Goal: Information Seeking & Learning: Learn about a topic

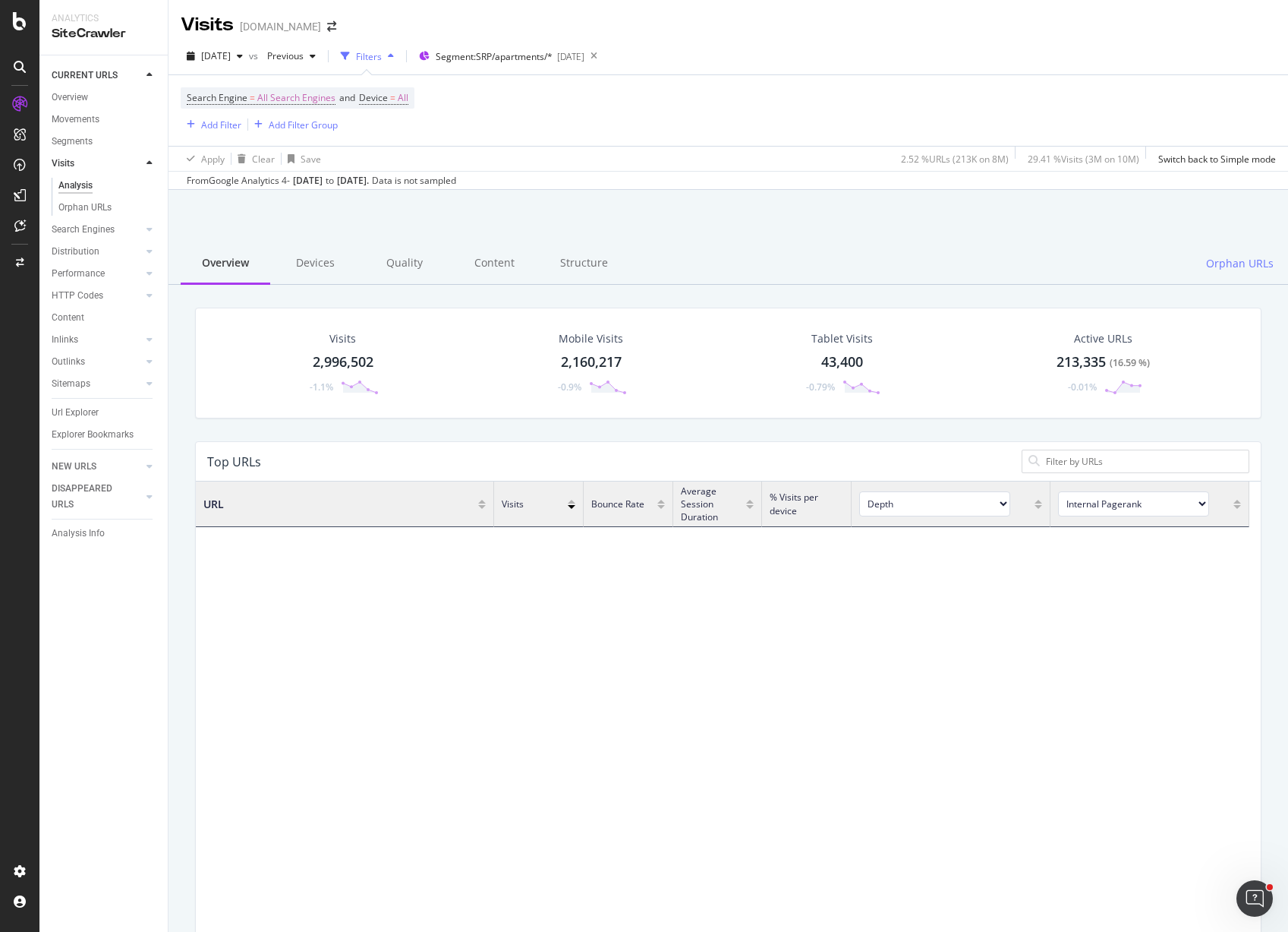
scroll to position [444, 1042]
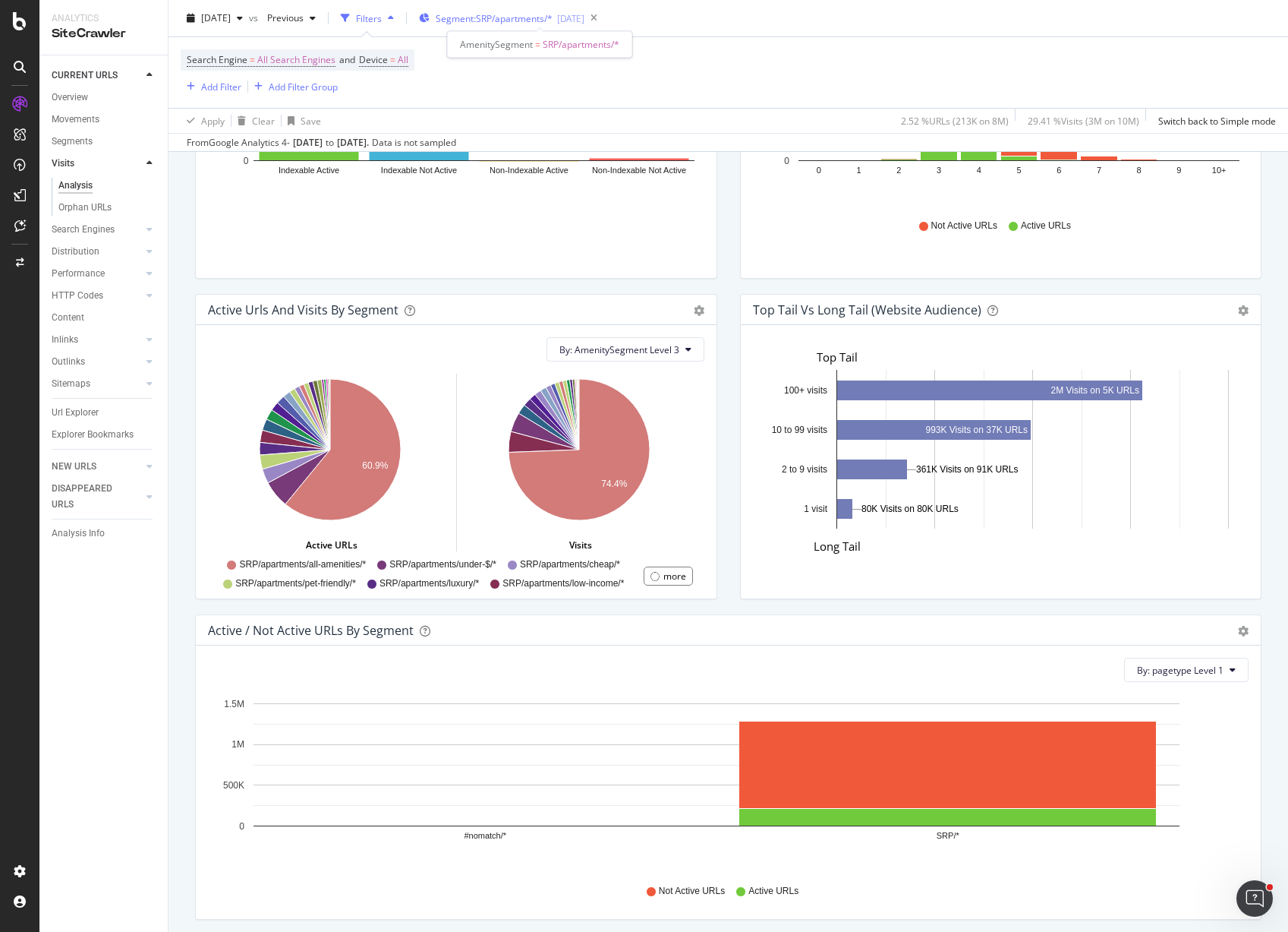
click at [550, 22] on span "Segment: SRP/apartments/*" at bounding box center [494, 18] width 117 height 13
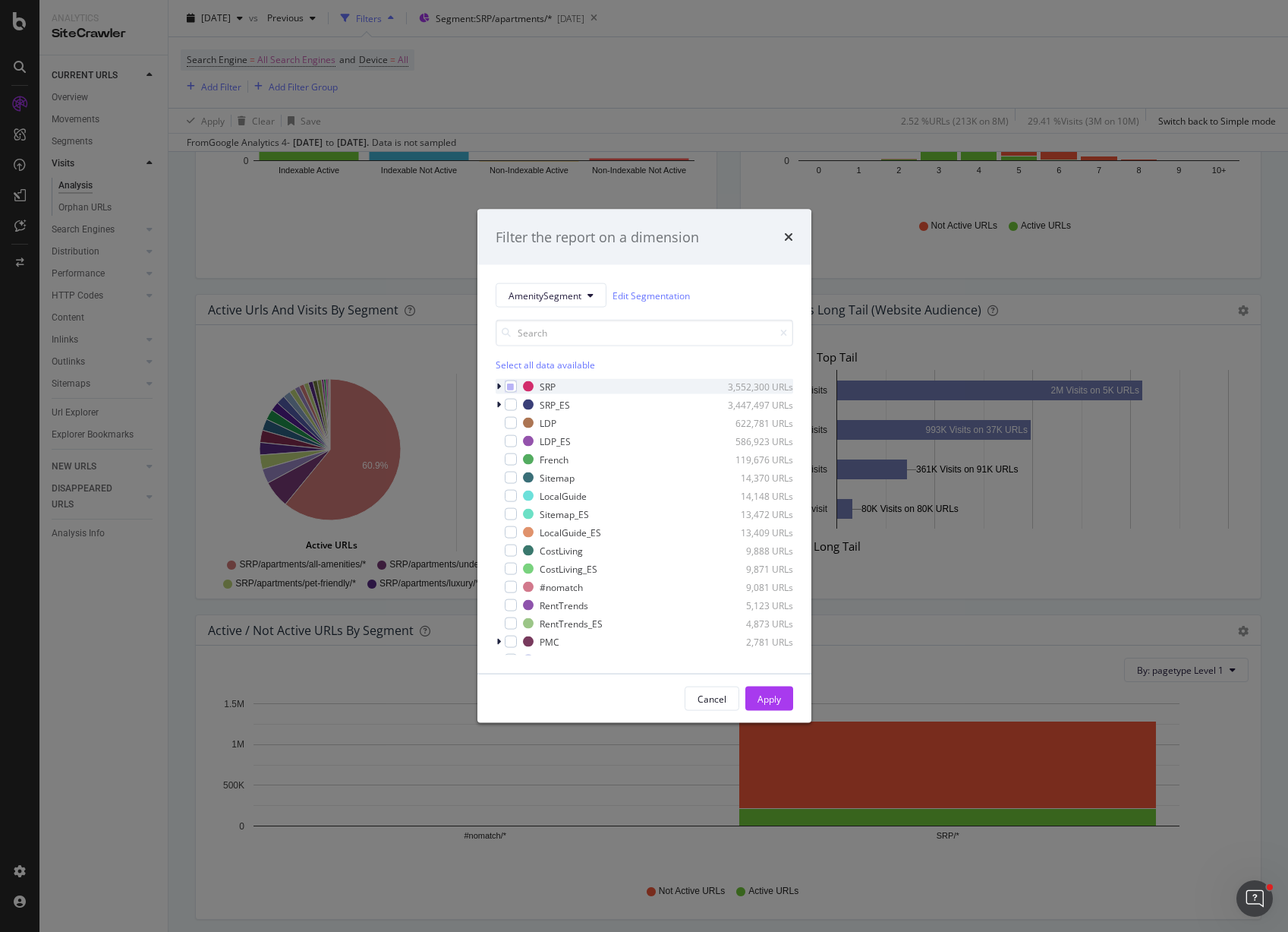
click at [496, 385] on div "modal" at bounding box center [500, 386] width 9 height 15
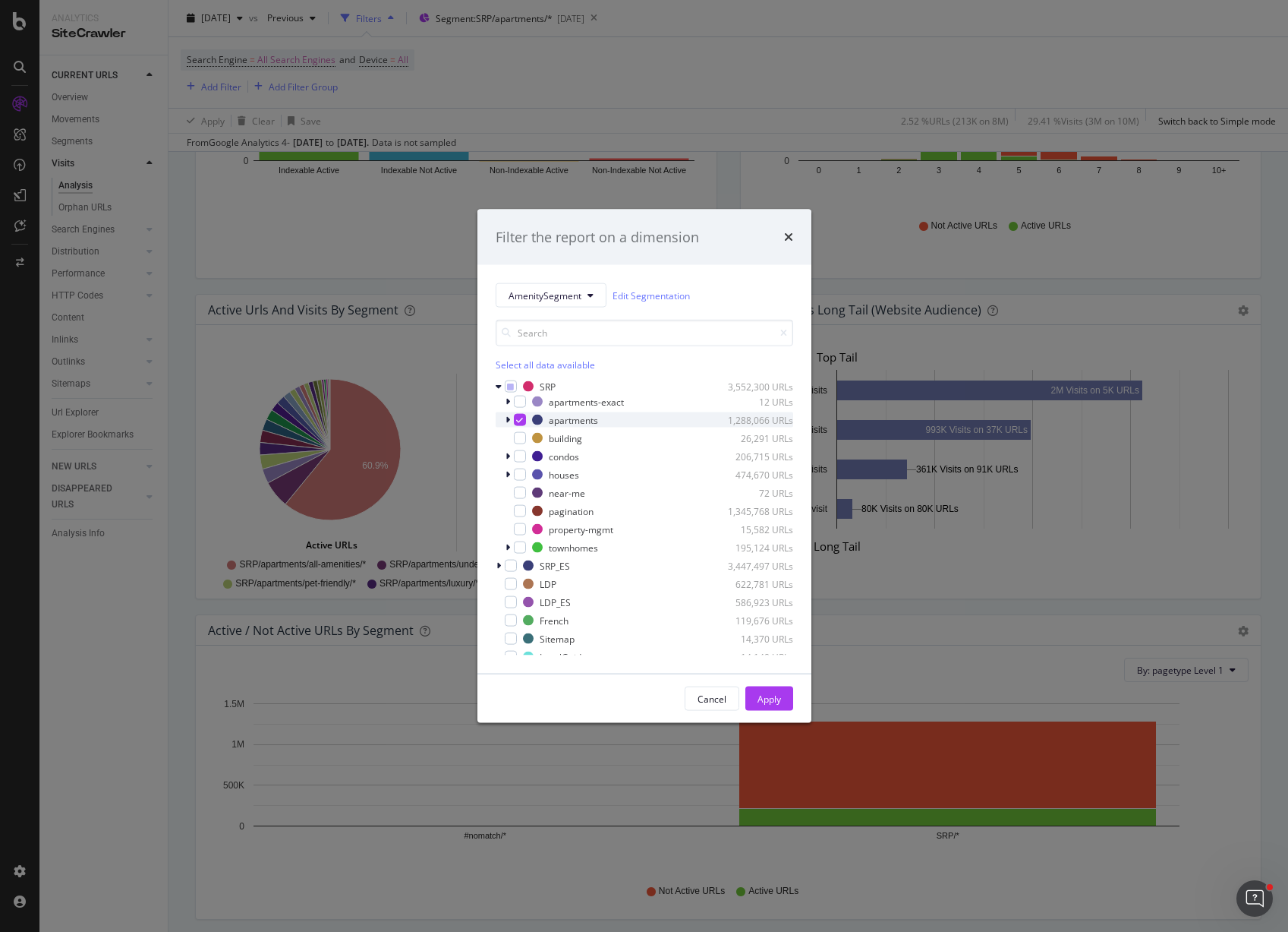
click at [518, 418] on icon "modal" at bounding box center [519, 421] width 7 height 8
drag, startPoint x: 522, startPoint y: 477, endPoint x: 524, endPoint y: 486, distance: 9.2
click at [521, 477] on div "modal" at bounding box center [519, 474] width 12 height 12
click at [763, 696] on div "Apply" at bounding box center [770, 698] width 24 height 13
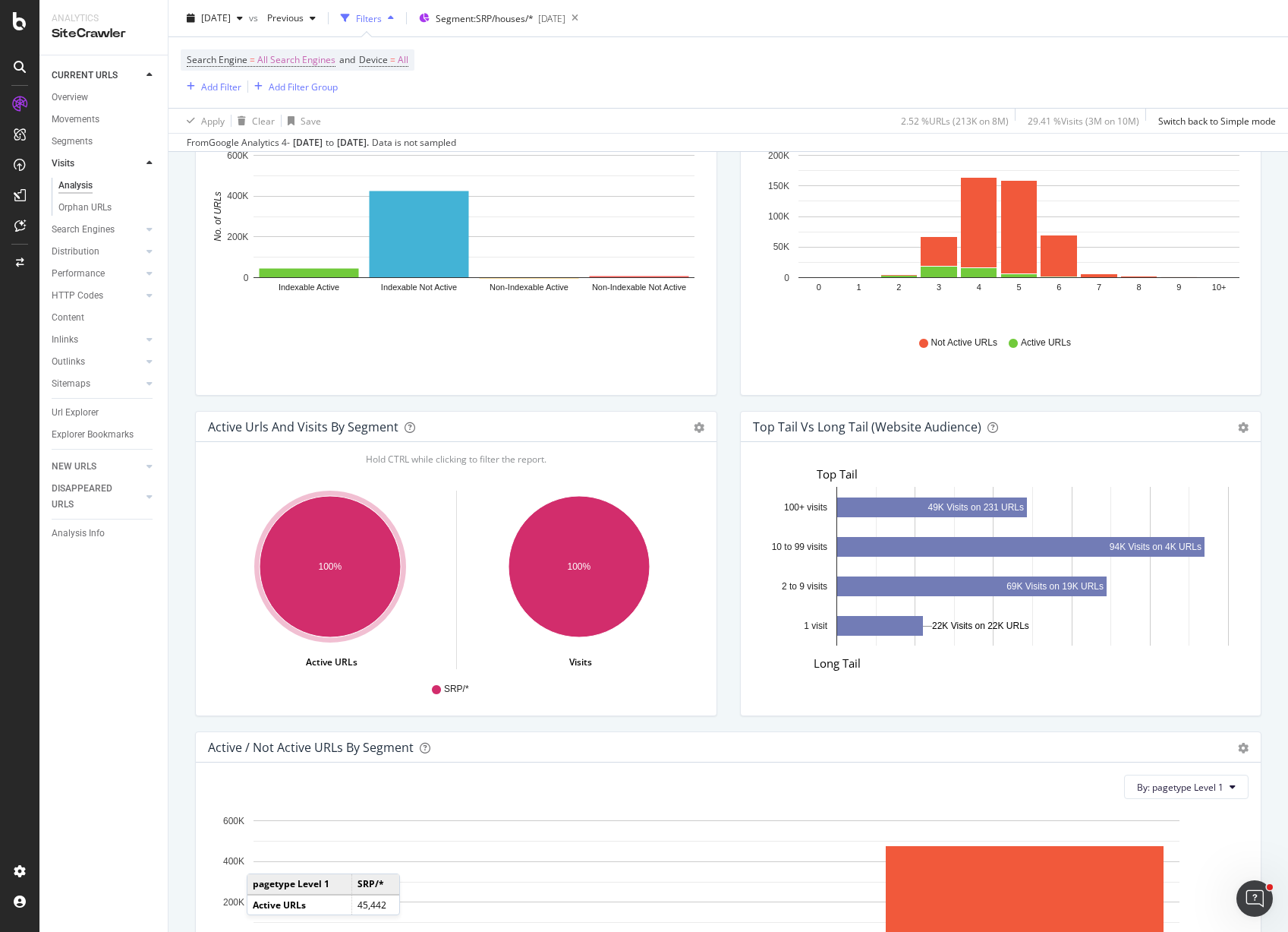
scroll to position [444, 1042]
click at [648, 471] on span "By: pagetype Level 1" at bounding box center [636, 467] width 87 height 13
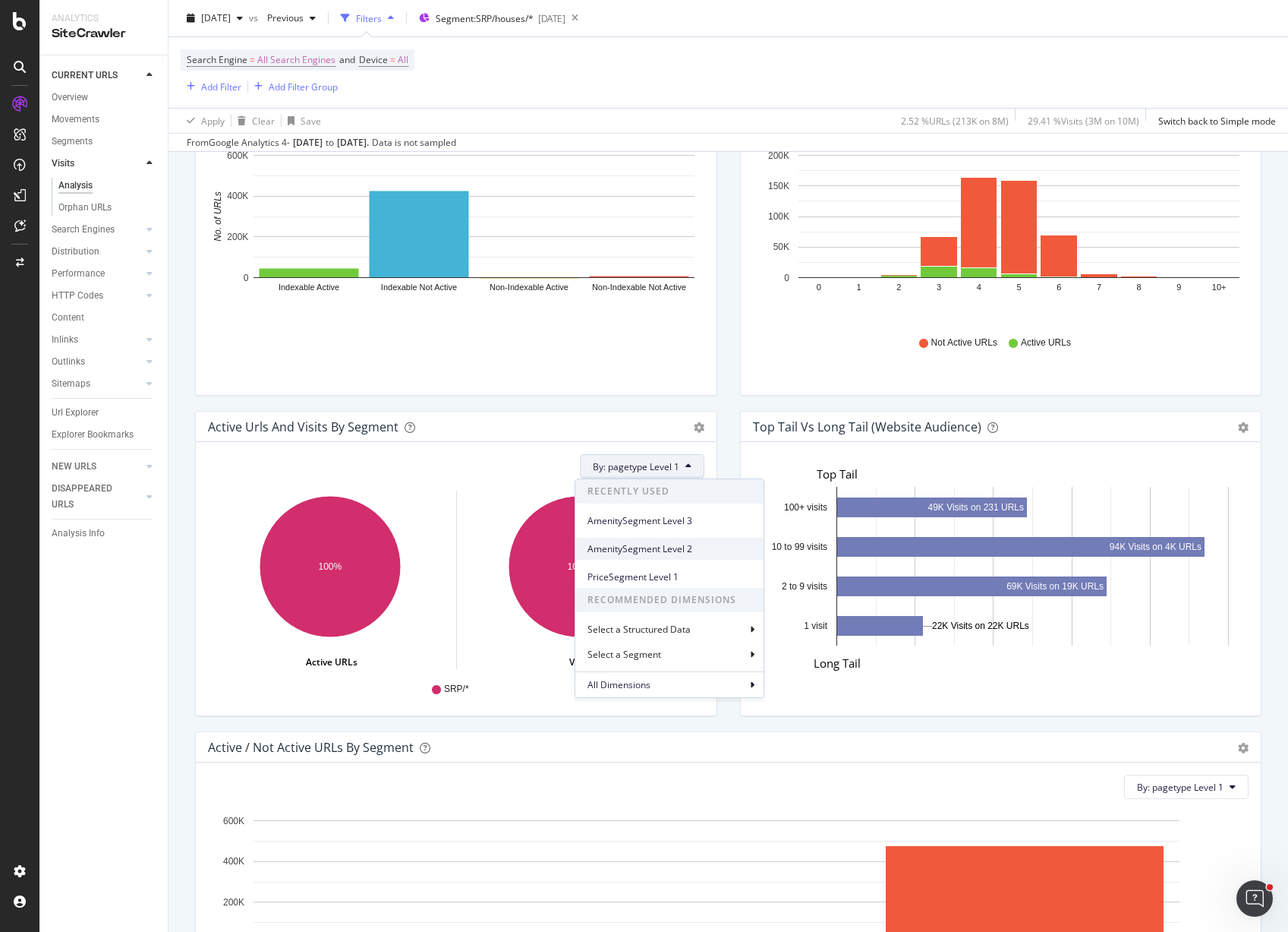
click at [670, 545] on span "AmenitySegment Level 2" at bounding box center [670, 549] width 164 height 14
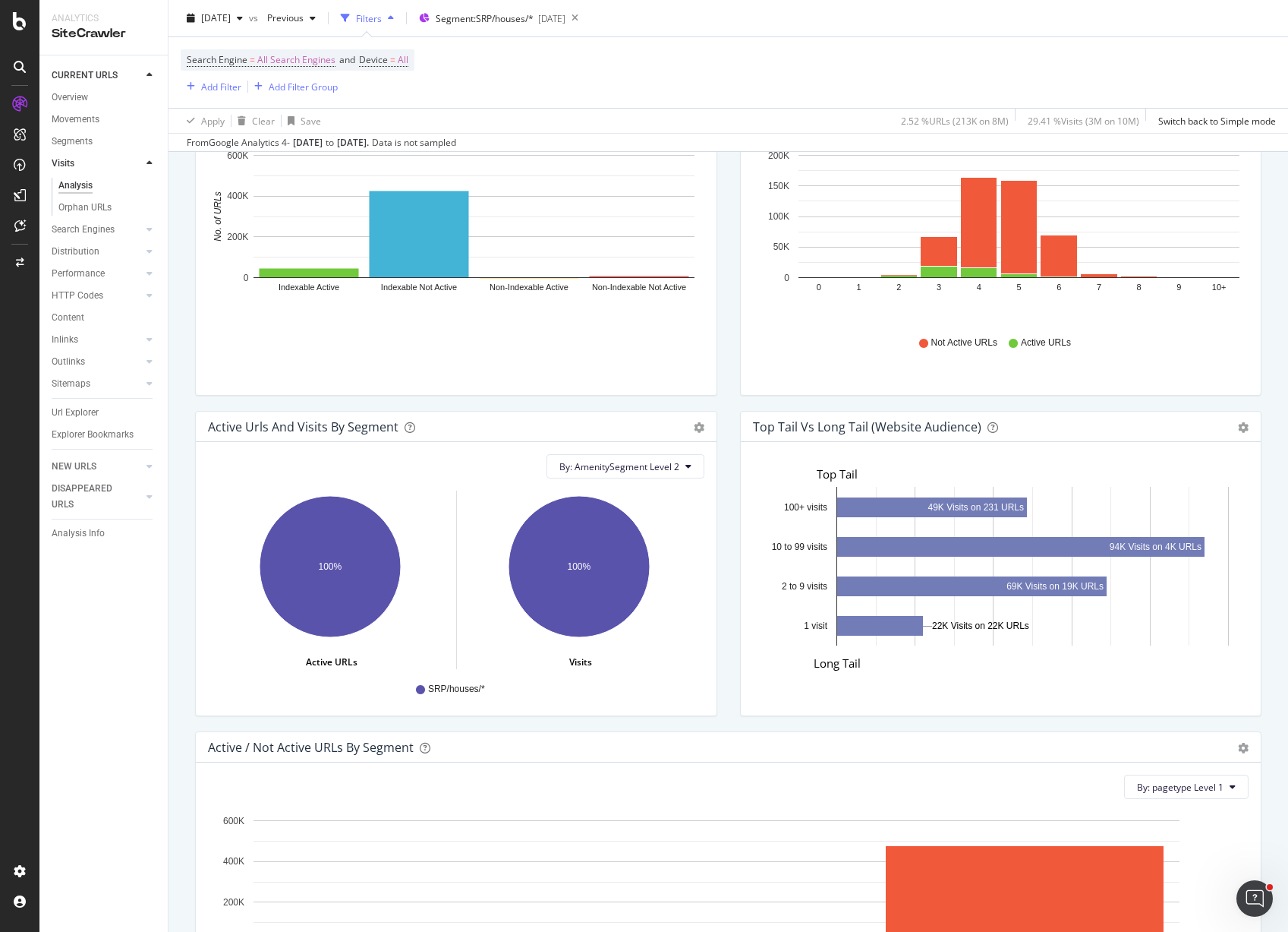
click at [639, 464] on span "By: AmenitySegment Level 2" at bounding box center [620, 467] width 120 height 13
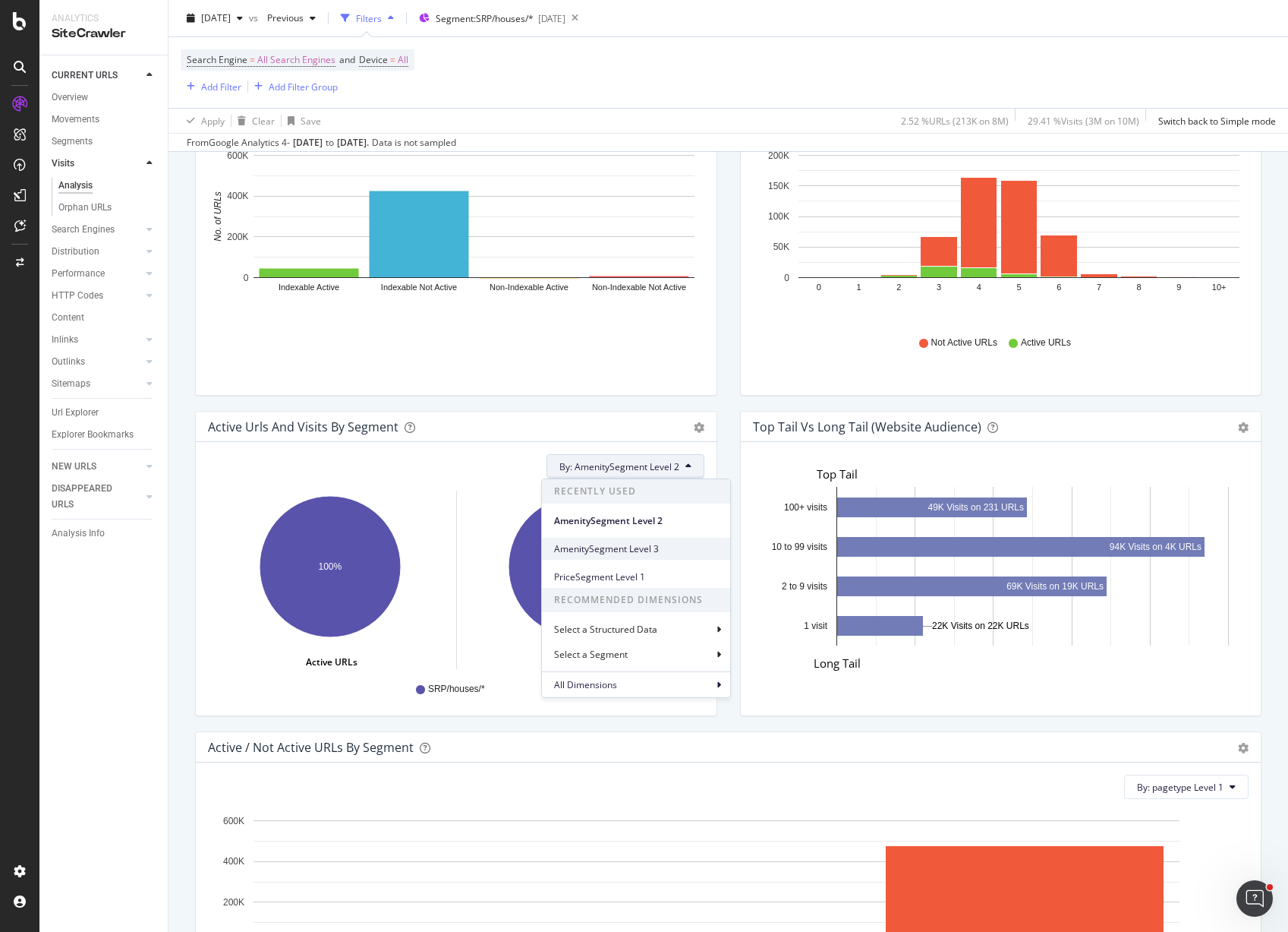
click at [628, 550] on span "AmenitySegment Level 3" at bounding box center [636, 549] width 164 height 14
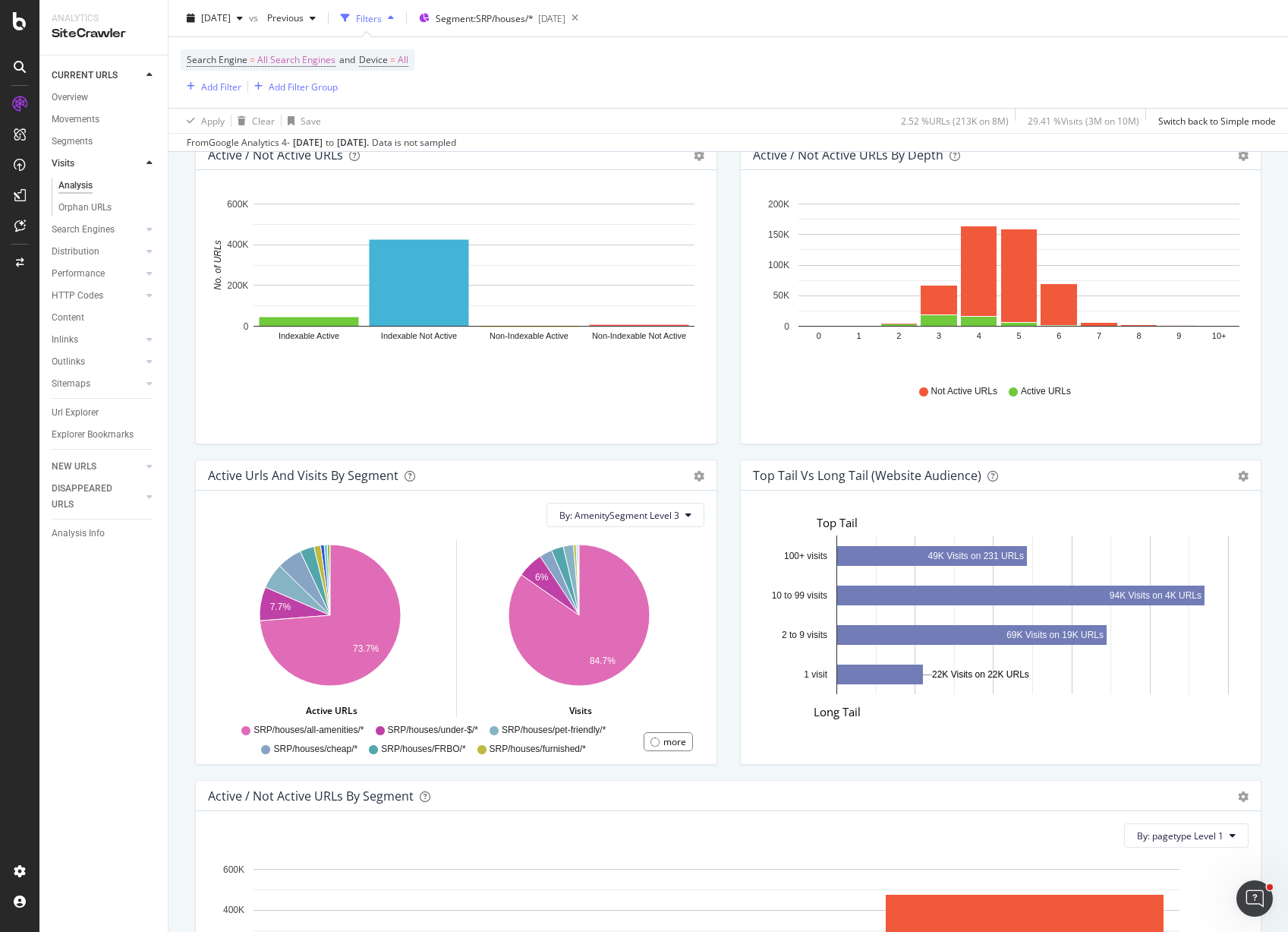
scroll to position [871, 0]
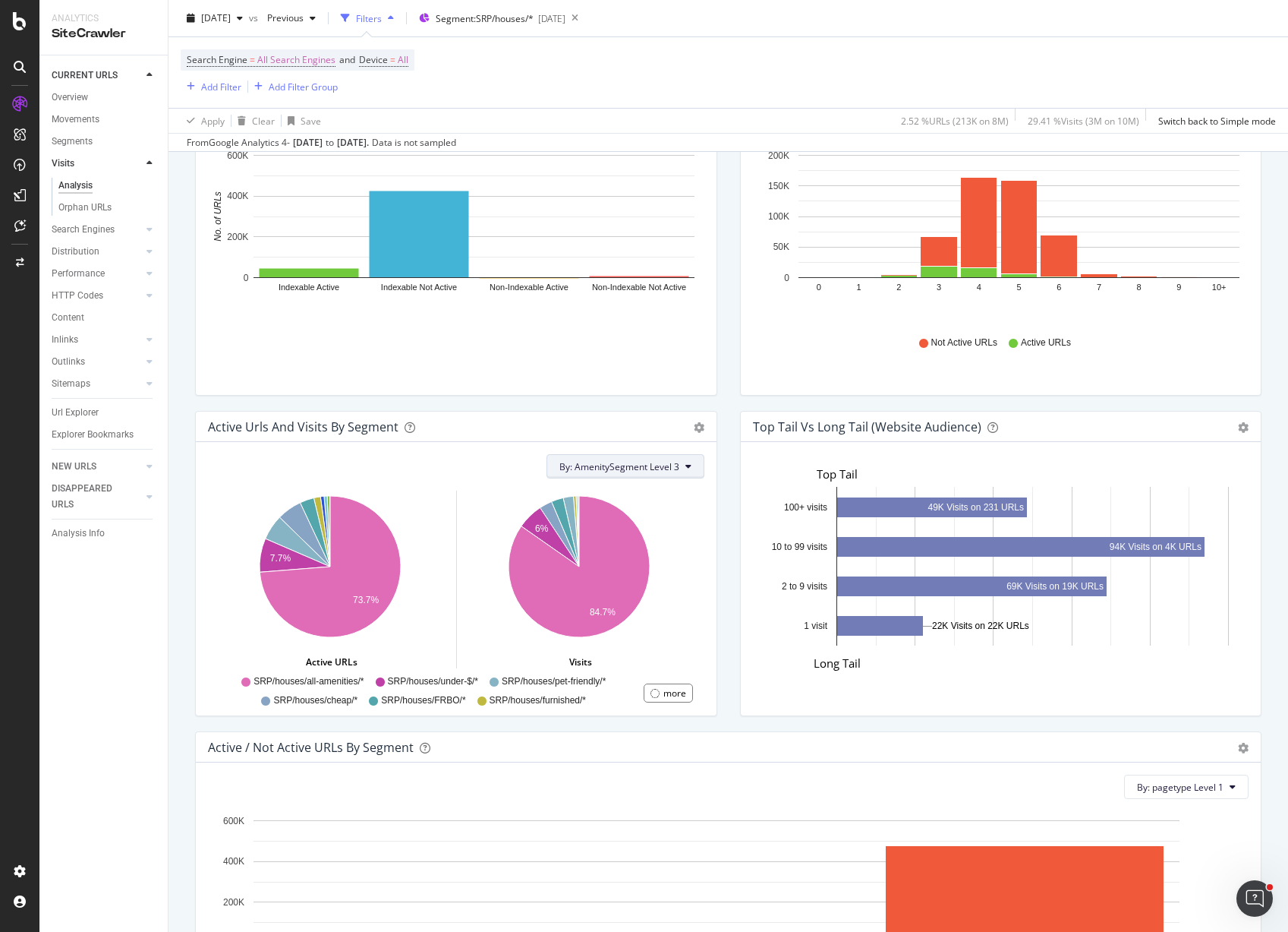
click at [675, 466] on button "By: AmenitySegment Level 3" at bounding box center [625, 466] width 158 height 24
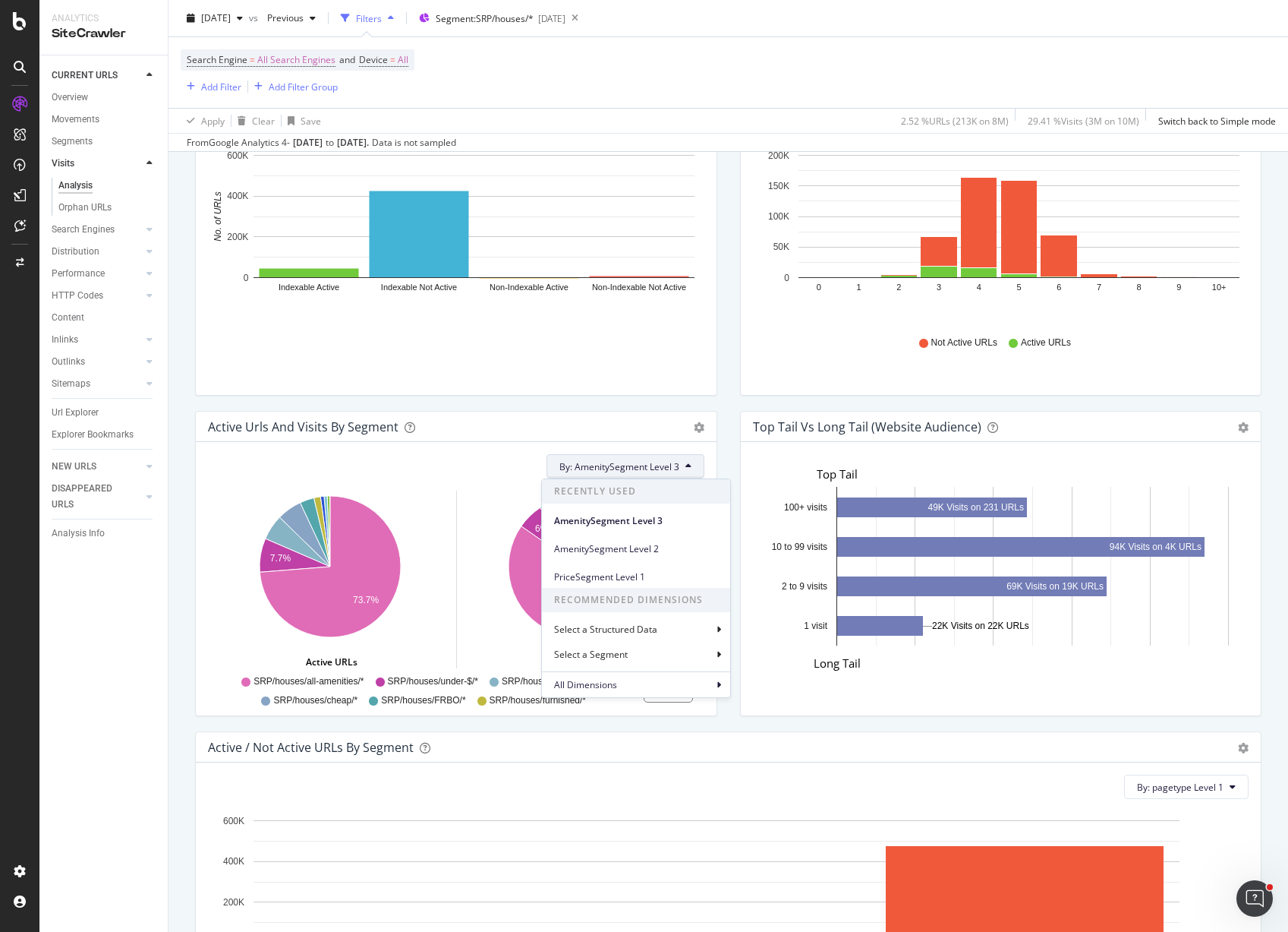
click at [640, 81] on div "Search Engine = All Search Engines and Device = All Add Filter Add Filter Group" at bounding box center [729, 73] width 1096 height 71
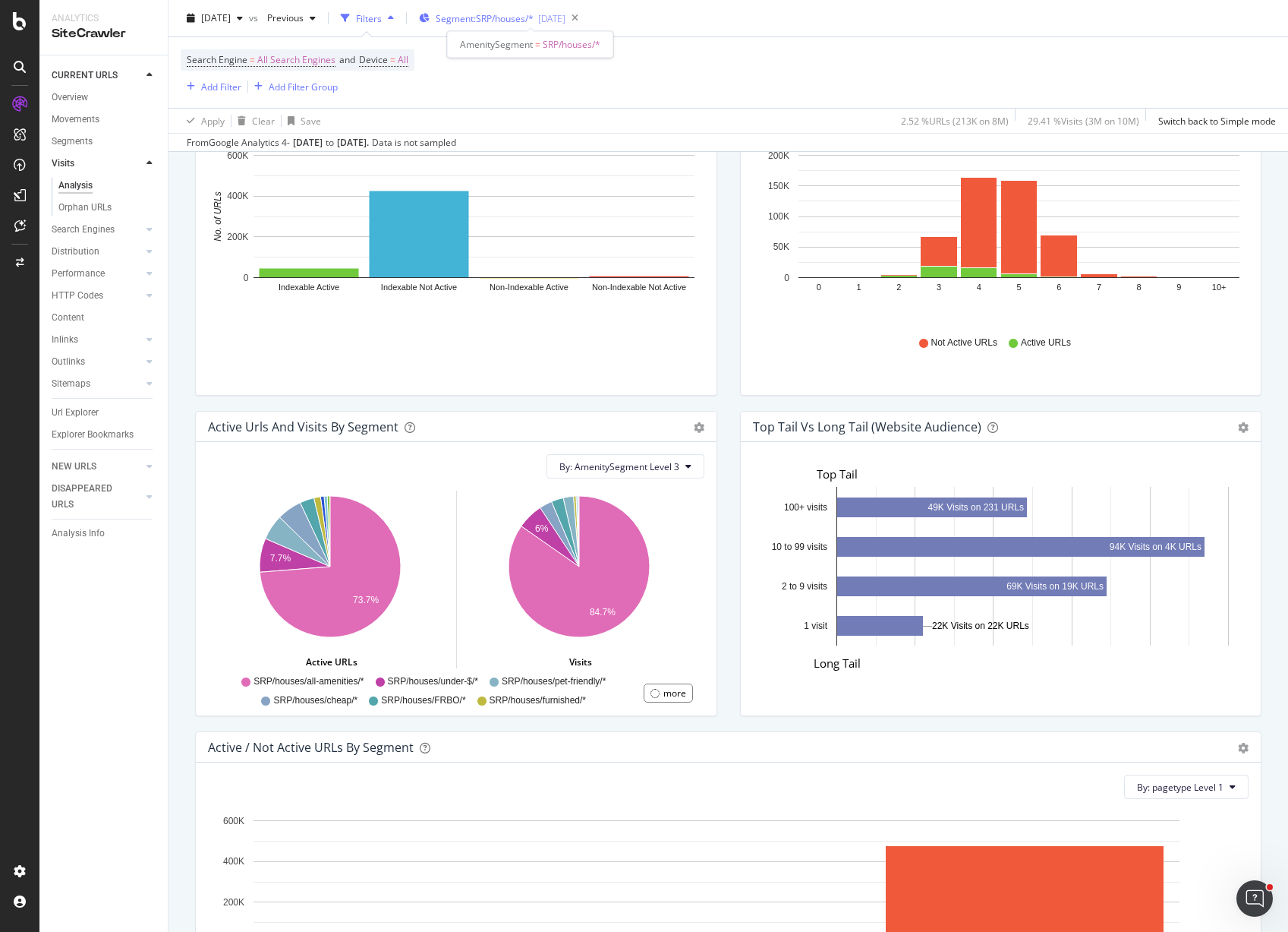
click at [565, 21] on div "[DATE]" at bounding box center [552, 18] width 27 height 13
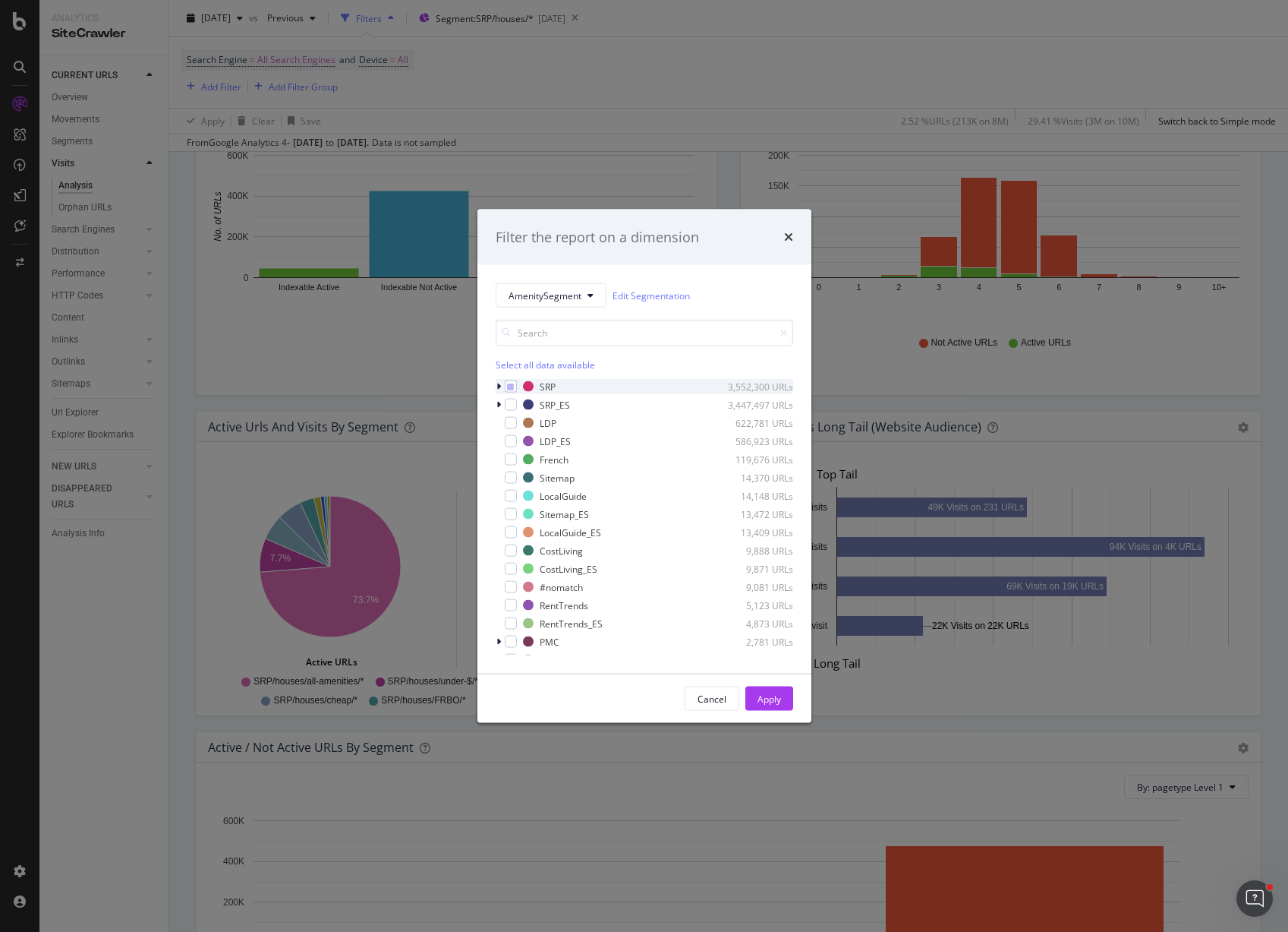
click at [501, 387] on div "modal" at bounding box center [500, 386] width 9 height 15
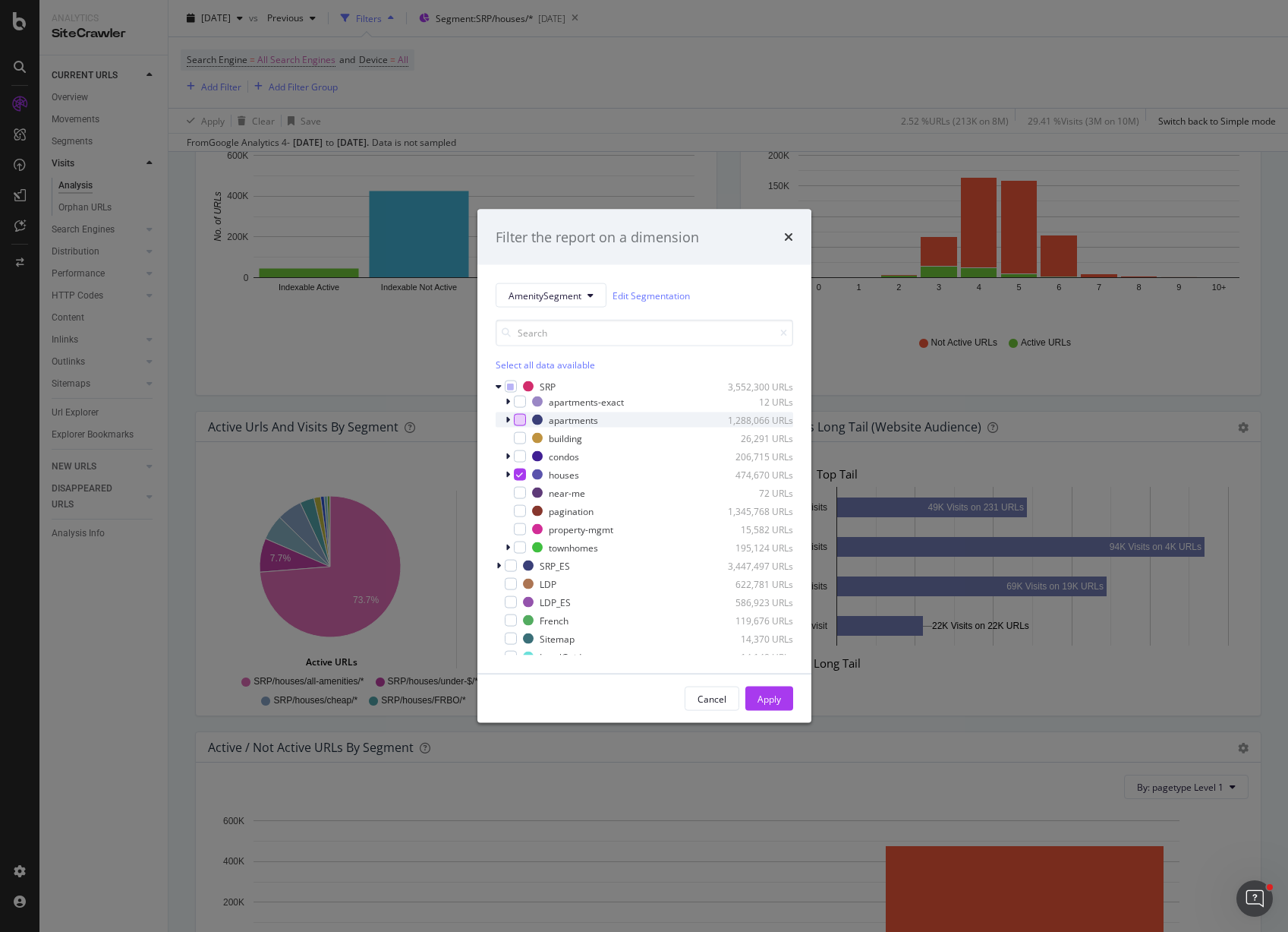
click at [523, 418] on div "modal" at bounding box center [519, 420] width 12 height 12
click at [519, 475] on icon "modal" at bounding box center [519, 475] width 7 height 8
click at [769, 687] on div "Apply" at bounding box center [770, 698] width 24 height 23
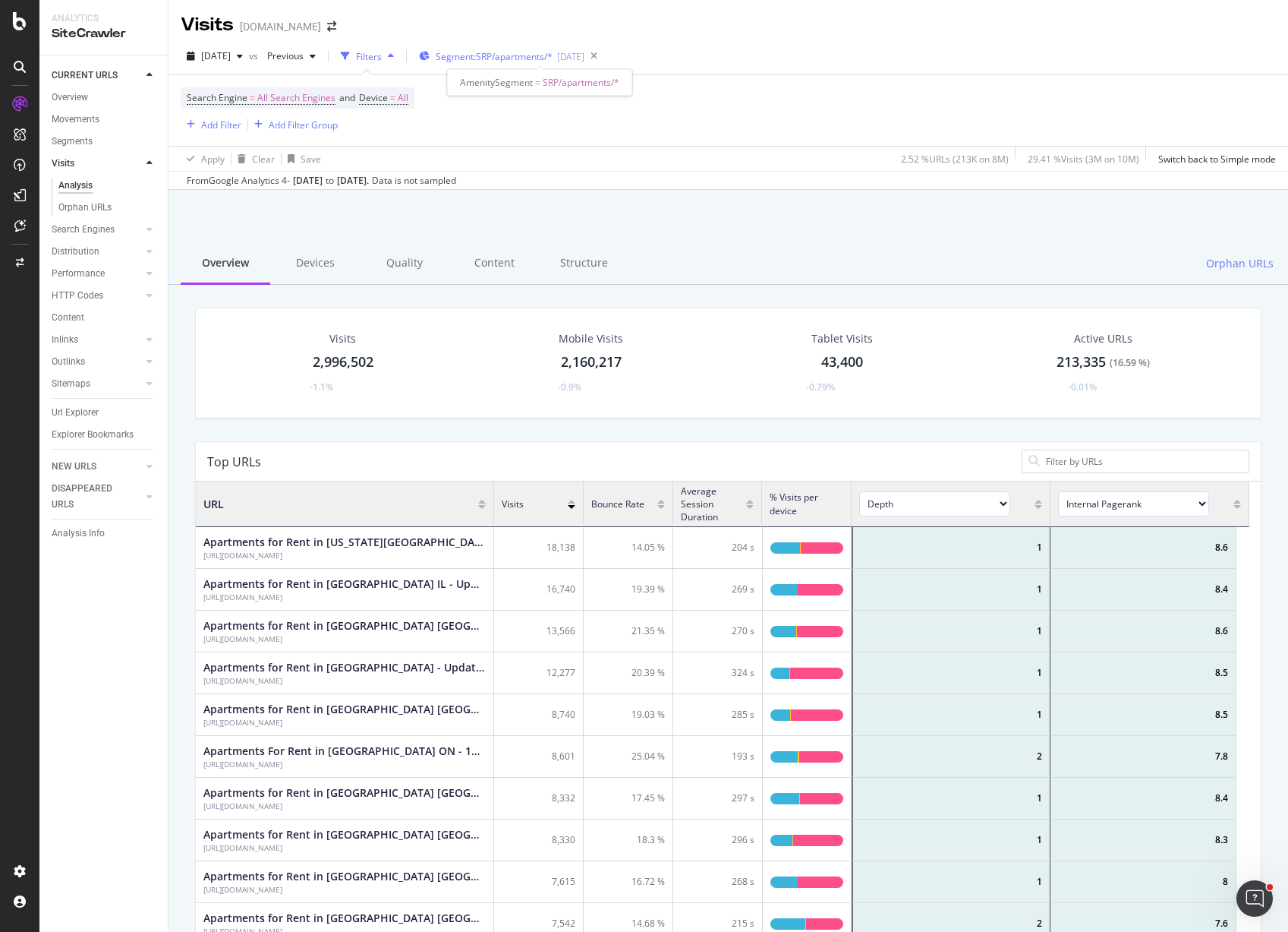
scroll to position [444, 1042]
click at [529, 55] on span "Segment: SRP/apartments/*" at bounding box center [494, 57] width 117 height 13
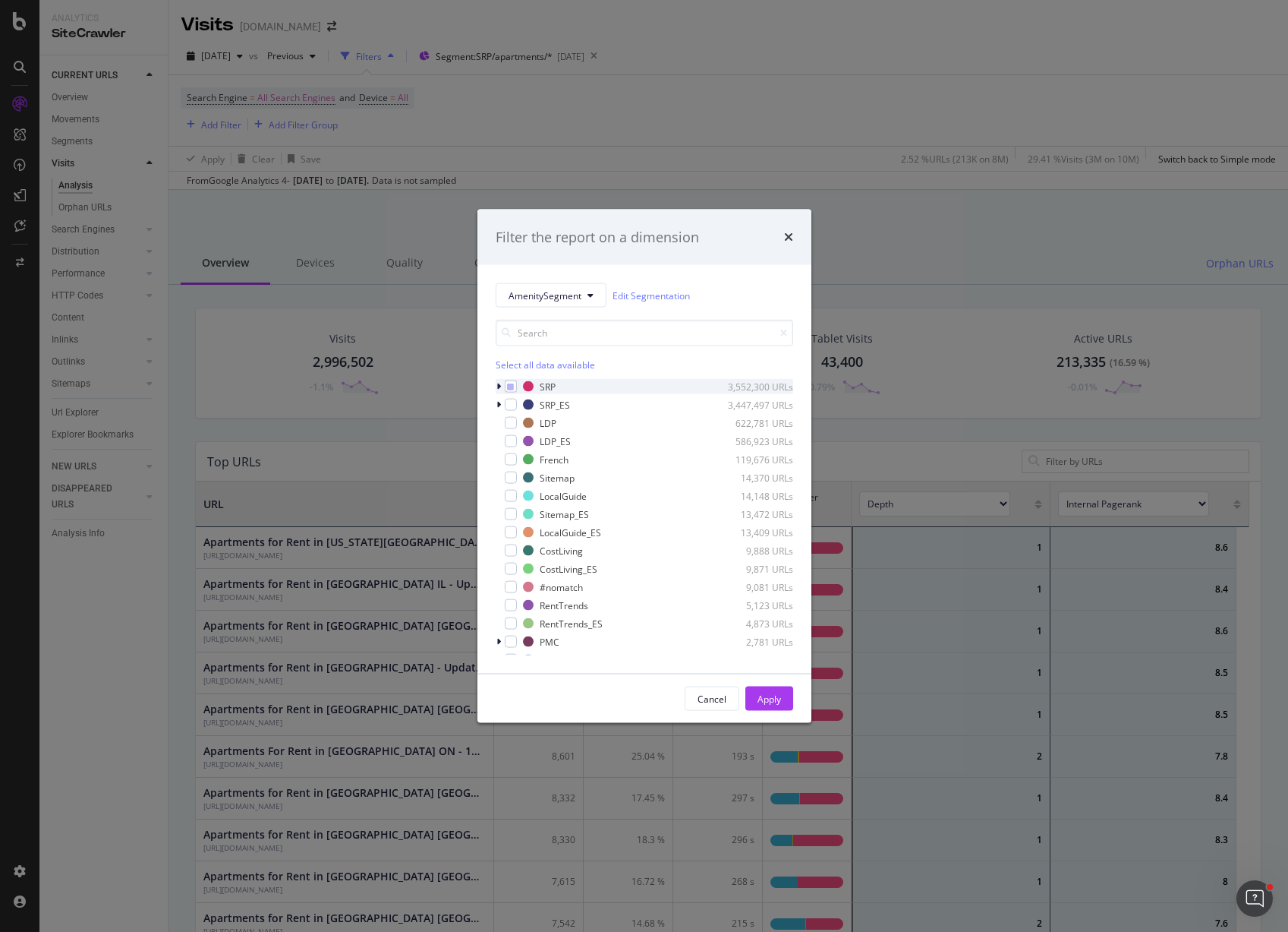
click at [498, 387] on icon "modal" at bounding box center [499, 386] width 5 height 9
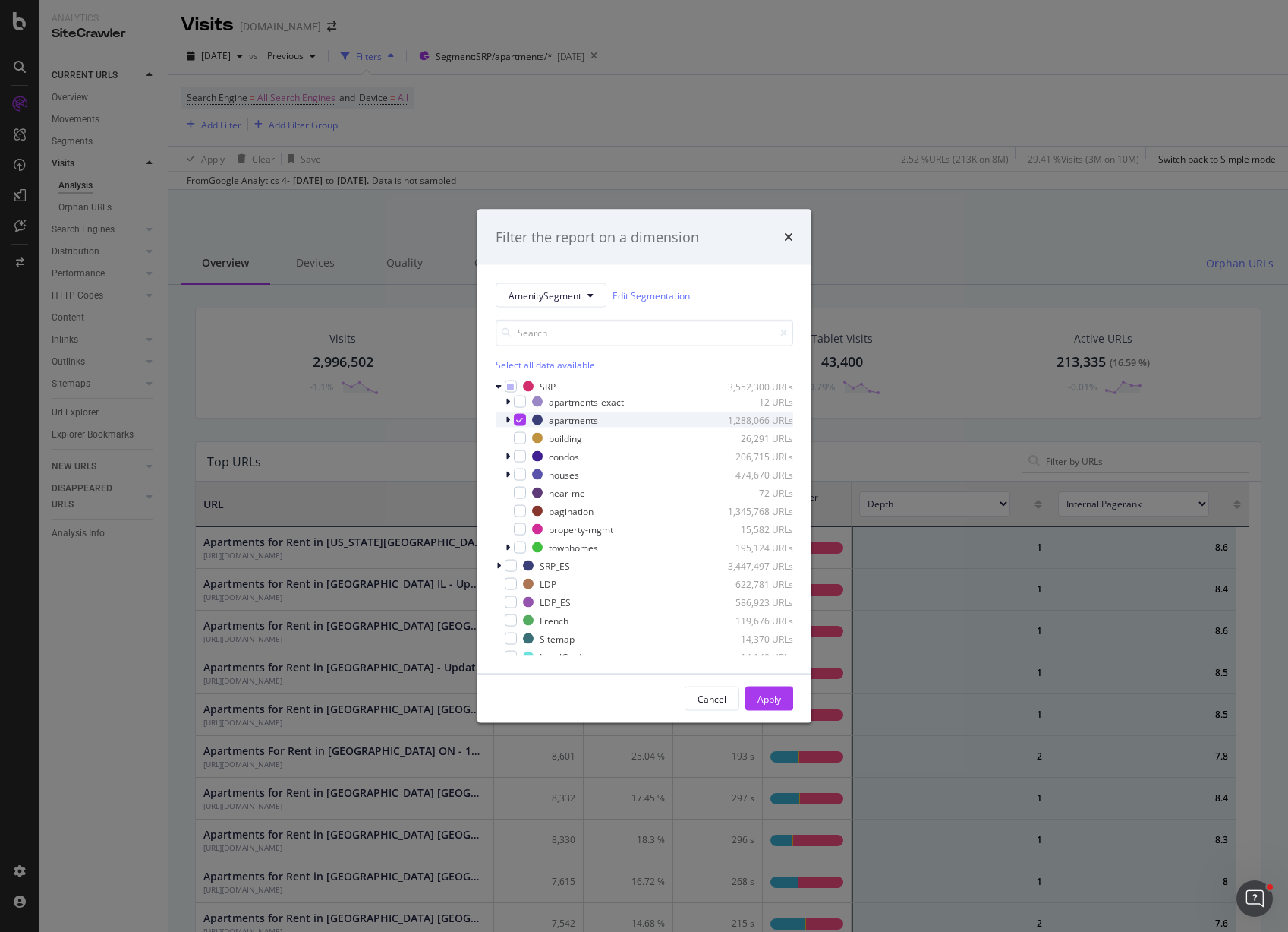
click at [518, 417] on icon "modal" at bounding box center [519, 421] width 7 height 8
click at [519, 458] on div "modal" at bounding box center [519, 456] width 12 height 12
click at [785, 693] on button "Apply" at bounding box center [770, 699] width 48 height 24
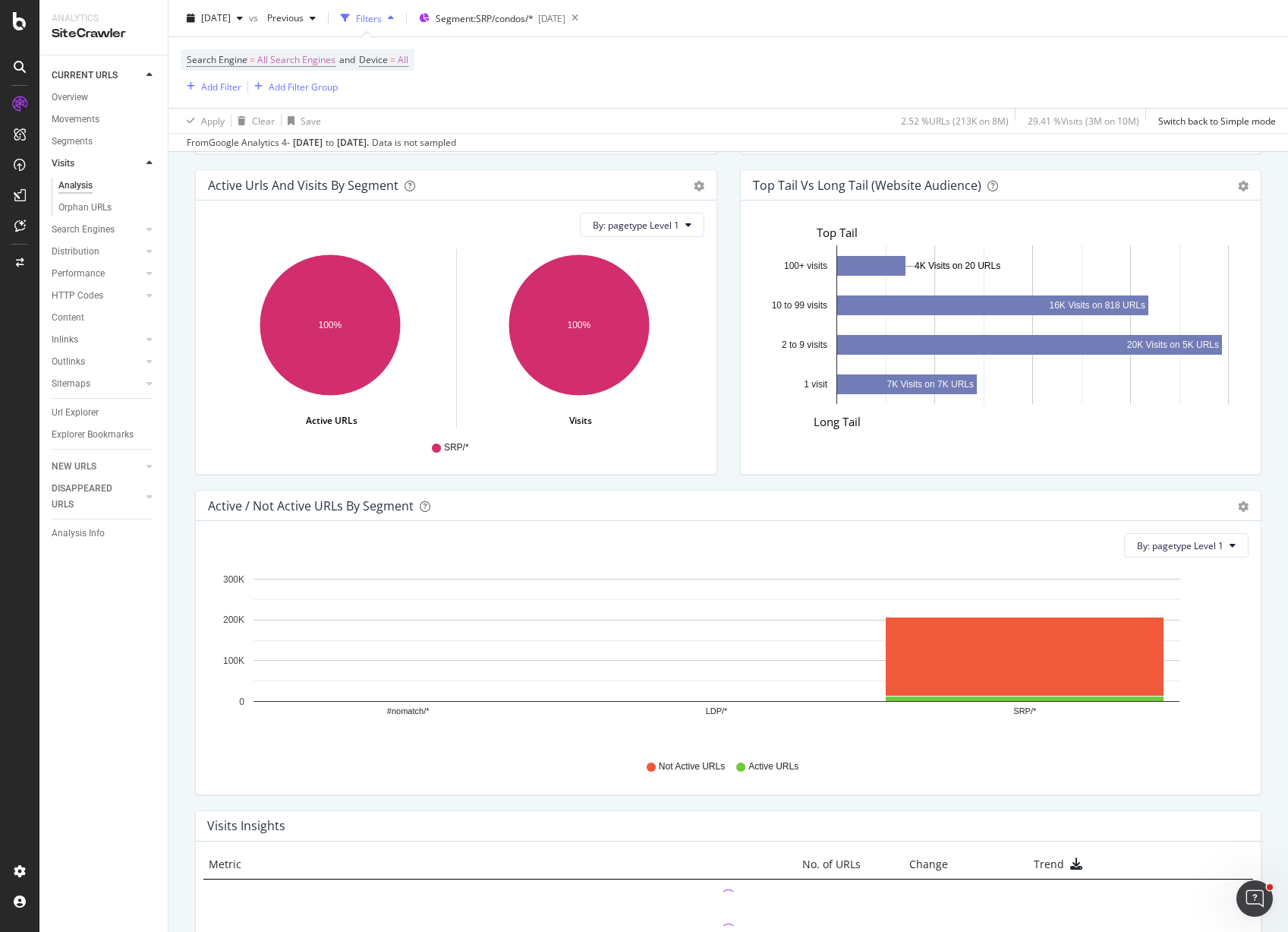
scroll to position [12, 12]
click at [649, 211] on div "By: pagetype Level 1 Hold CTRL while clicking to filter the report. 100% pagety…" at bounding box center [456, 337] width 521 height 274
click at [655, 232] on button "By: pagetype Level 1" at bounding box center [642, 225] width 124 height 24
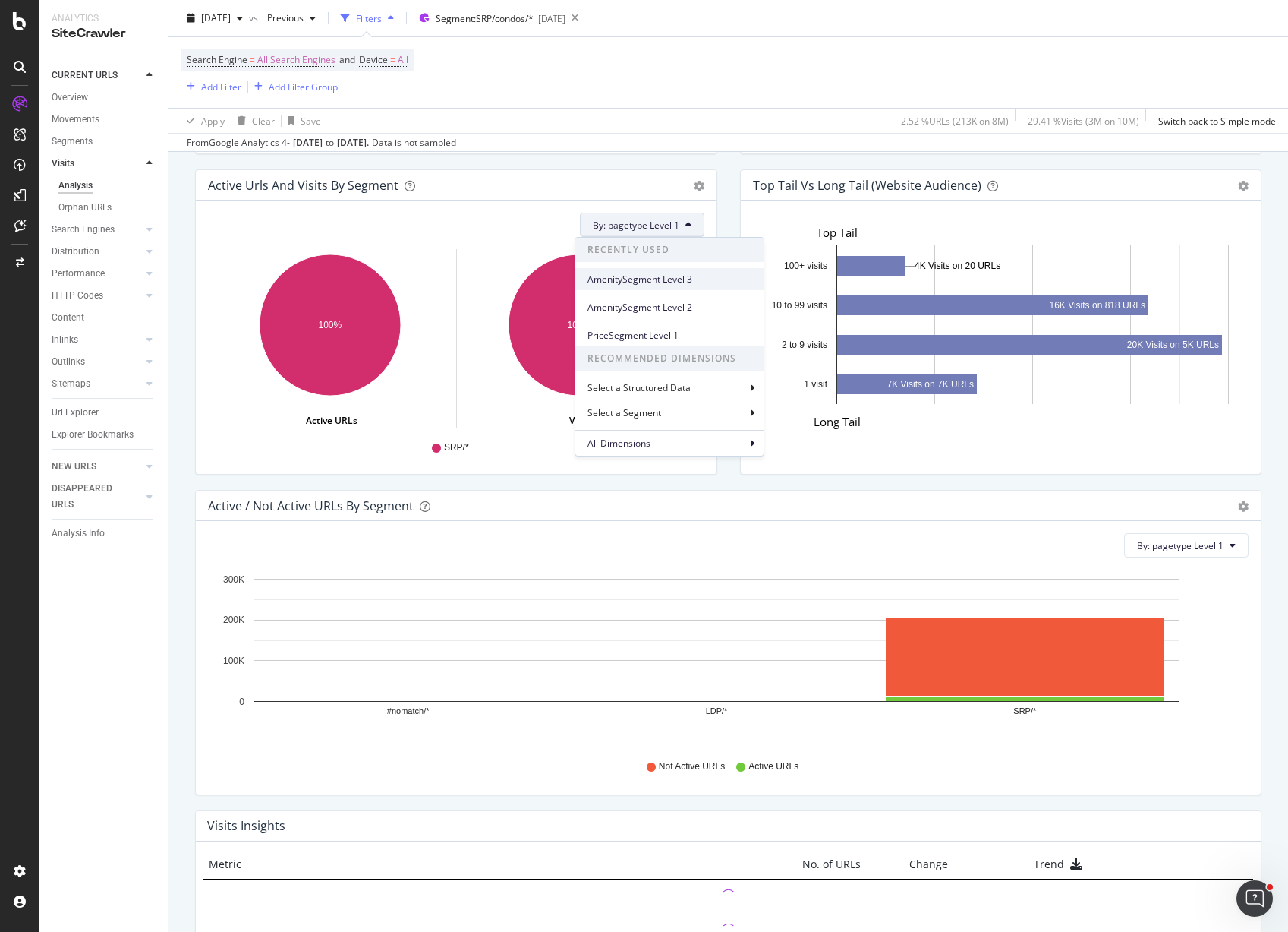
click at [648, 286] on div "AmenitySegment Level 3" at bounding box center [670, 279] width 188 height 22
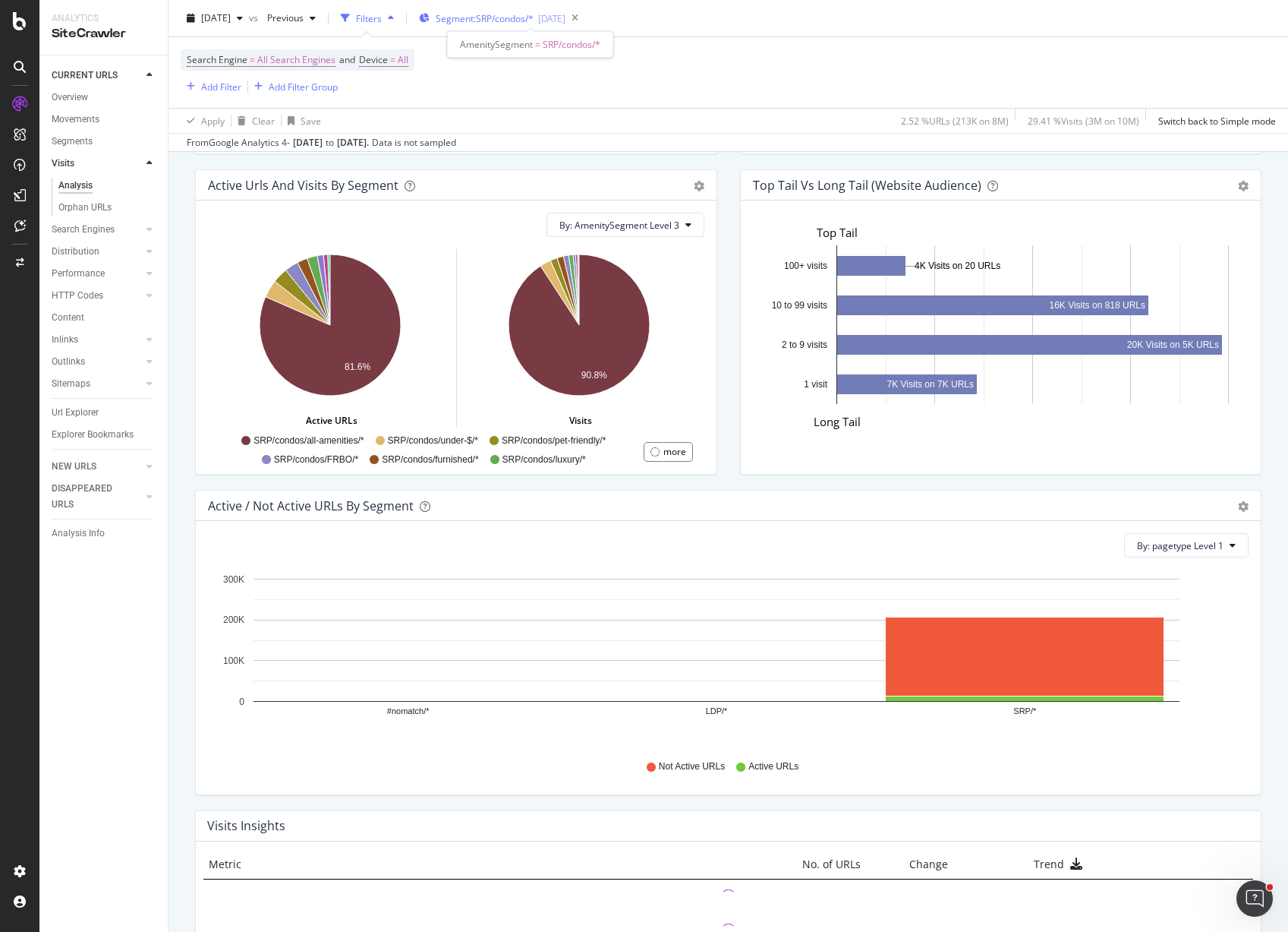
click at [534, 18] on span "Segment: SRP/condos/*" at bounding box center [484, 18] width 98 height 13
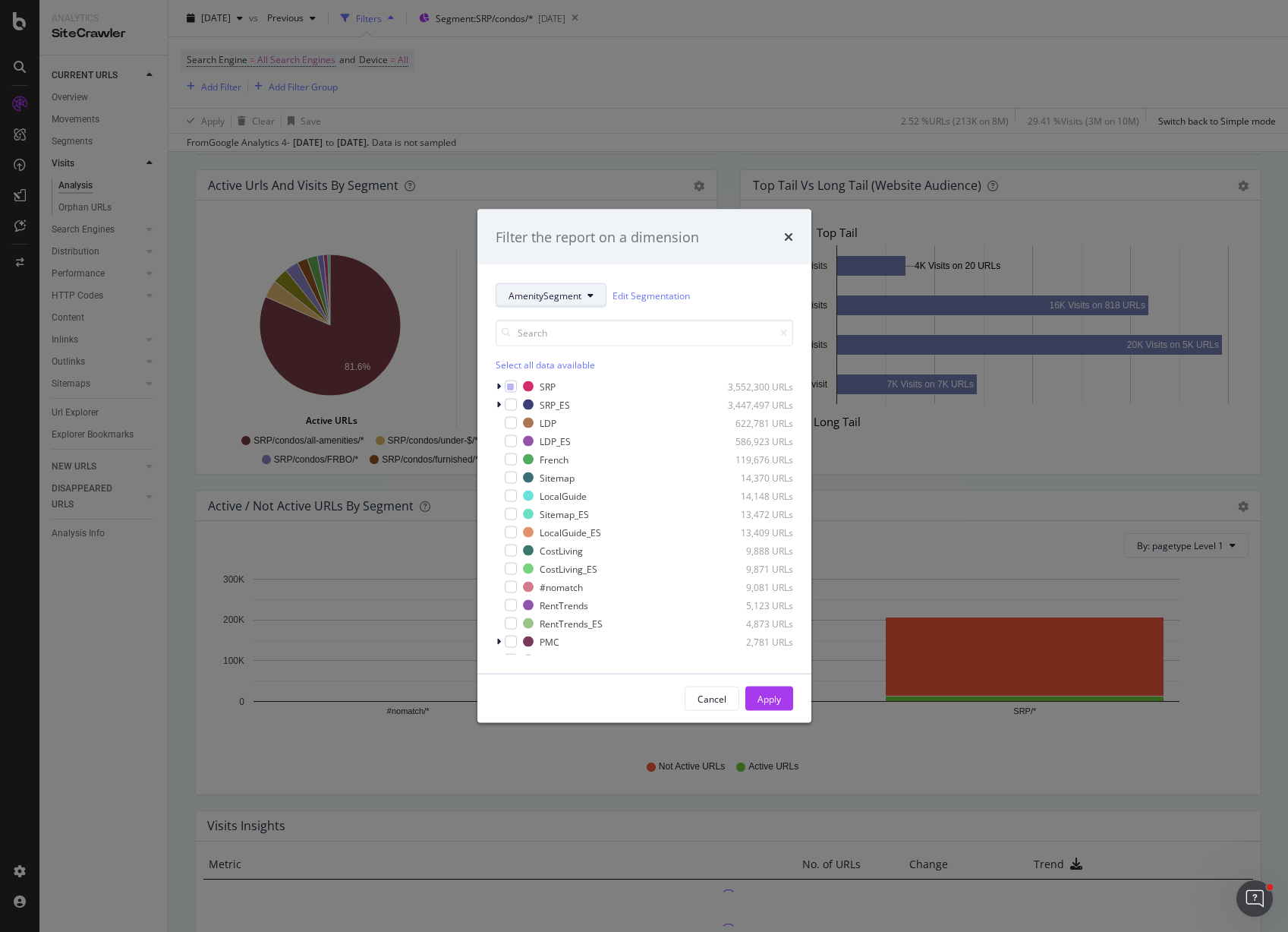
click at [565, 292] on span "AmenitySegment" at bounding box center [545, 295] width 73 height 13
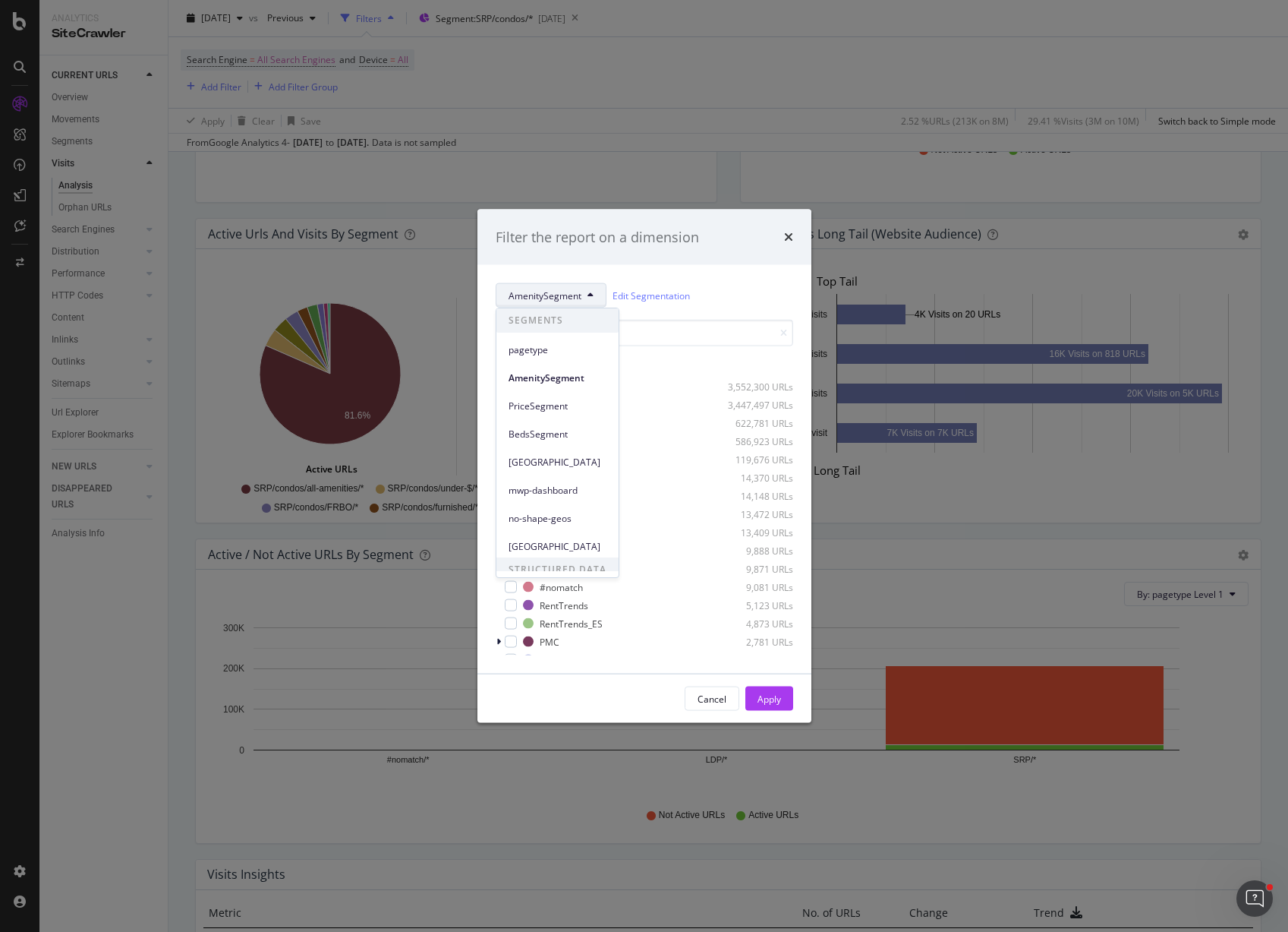
scroll to position [1112, 0]
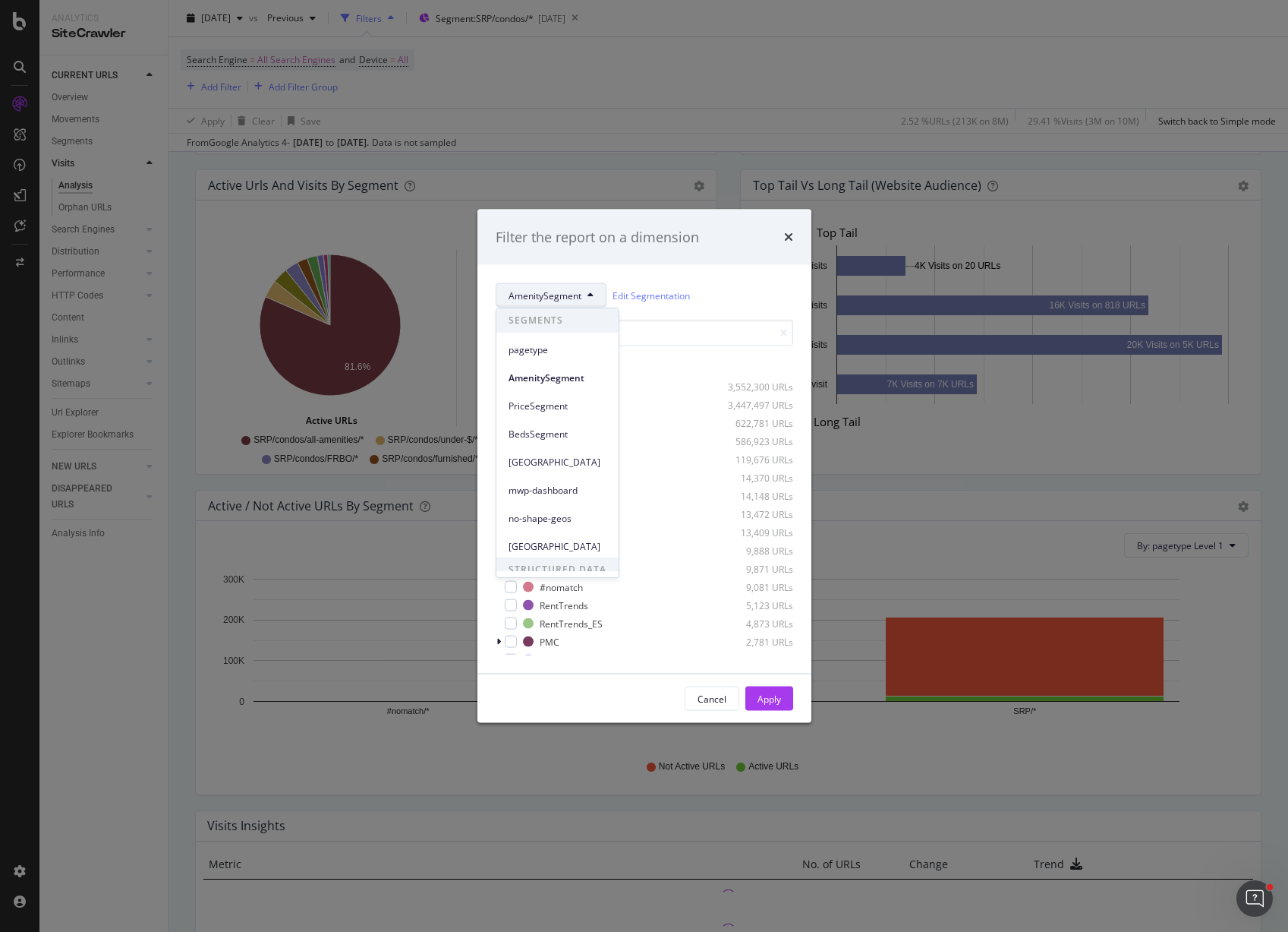
click at [745, 293] on div "AmenitySegment Edit Segmentation" at bounding box center [644, 295] width 297 height 24
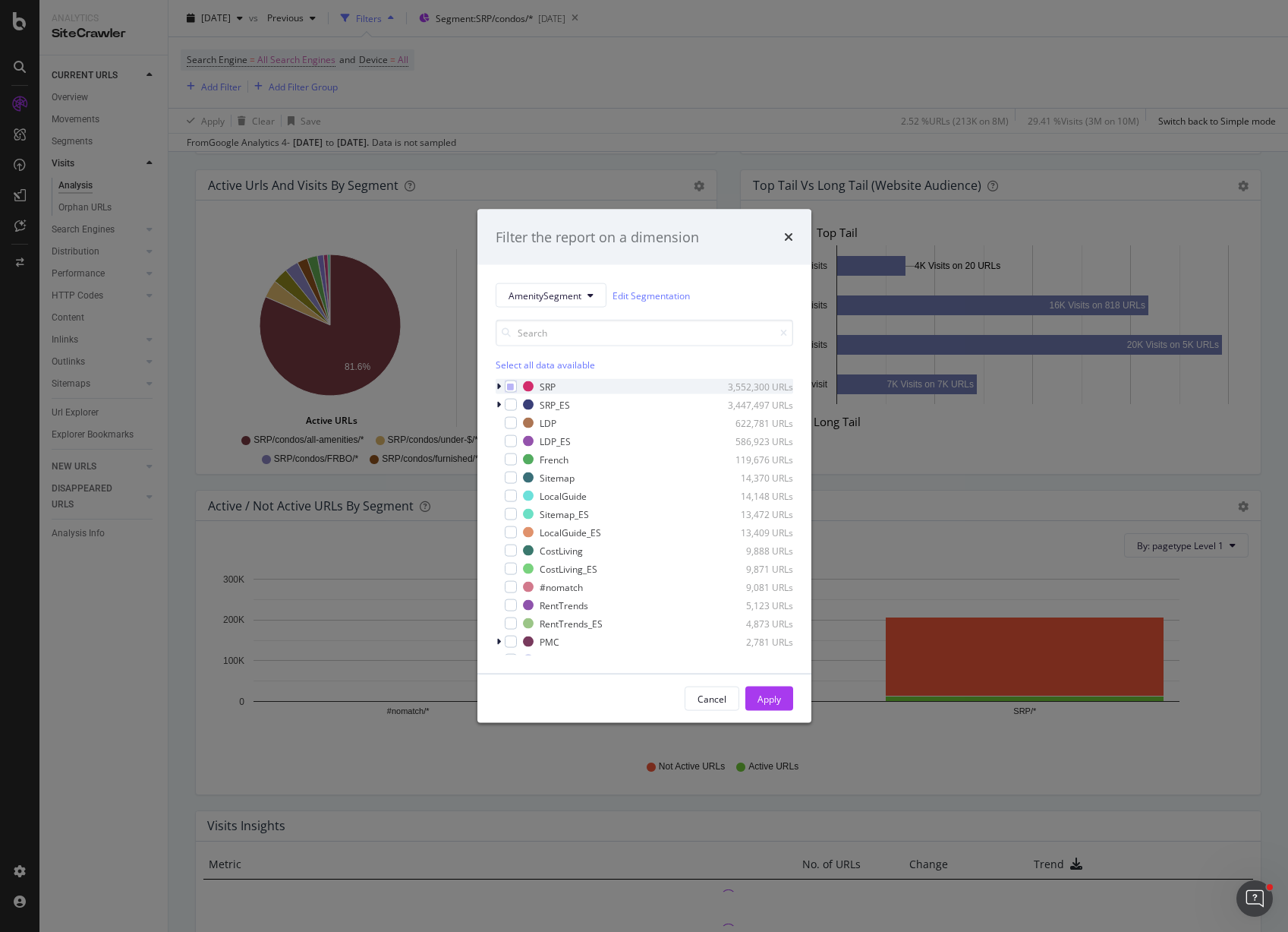
click at [496, 386] on div "modal" at bounding box center [500, 386] width 9 height 15
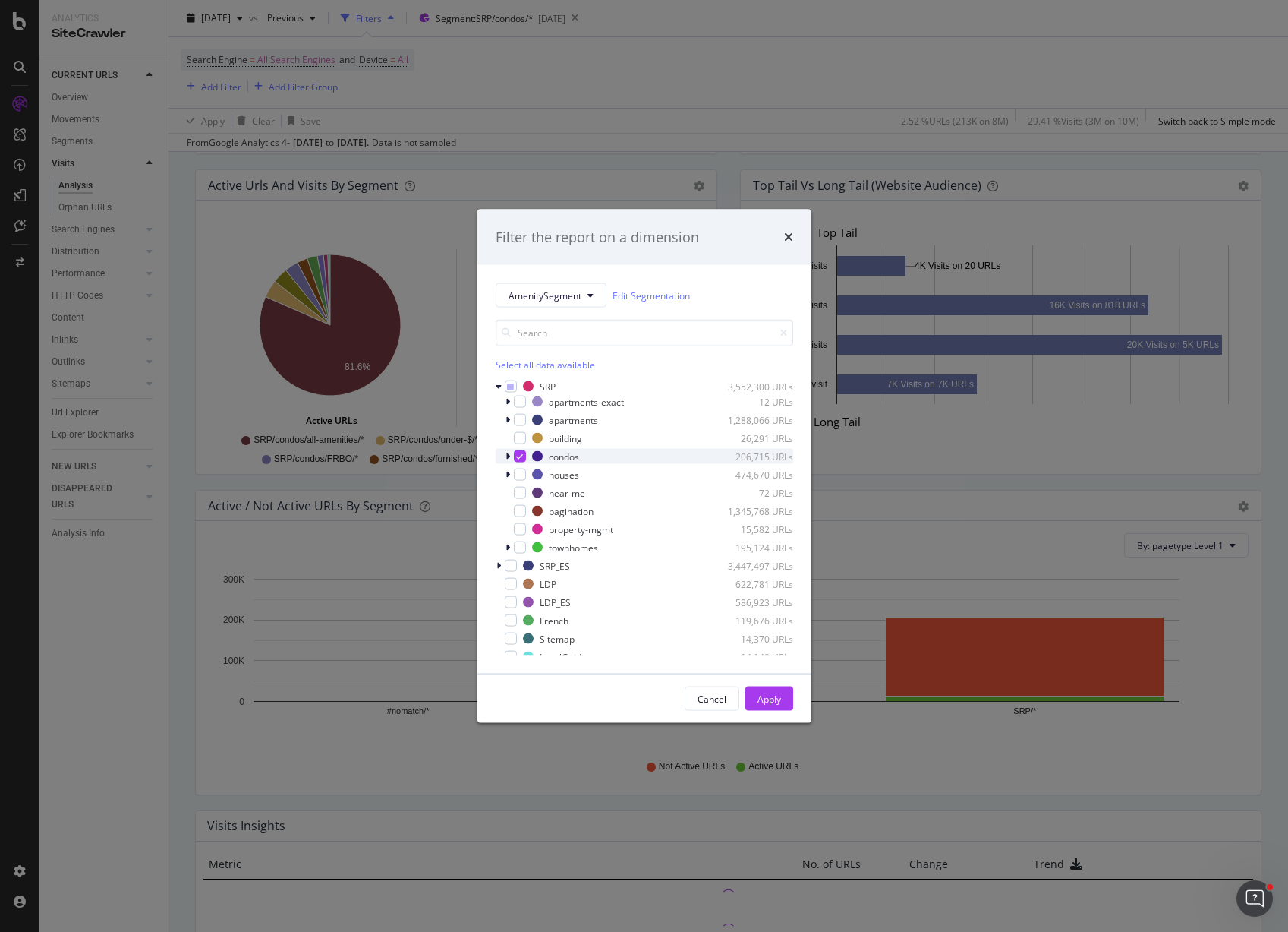
click at [517, 455] on icon "modal" at bounding box center [519, 456] width 7 height 8
click at [520, 549] on div "modal" at bounding box center [519, 547] width 12 height 12
click at [767, 700] on div "Apply" at bounding box center [770, 698] width 24 height 13
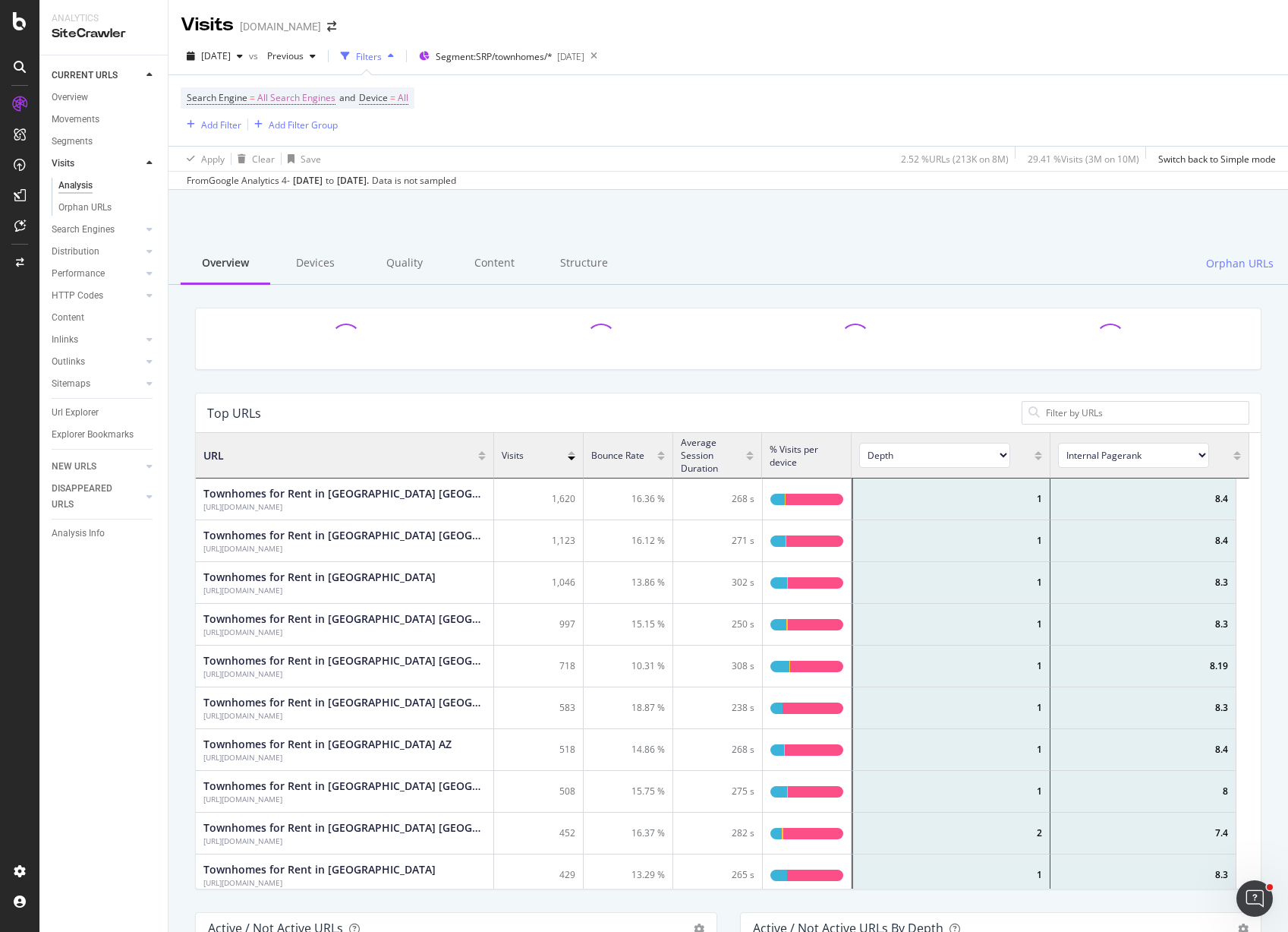
scroll to position [444, 1042]
click at [510, 385] on div at bounding box center [728, 350] width 1089 height 85
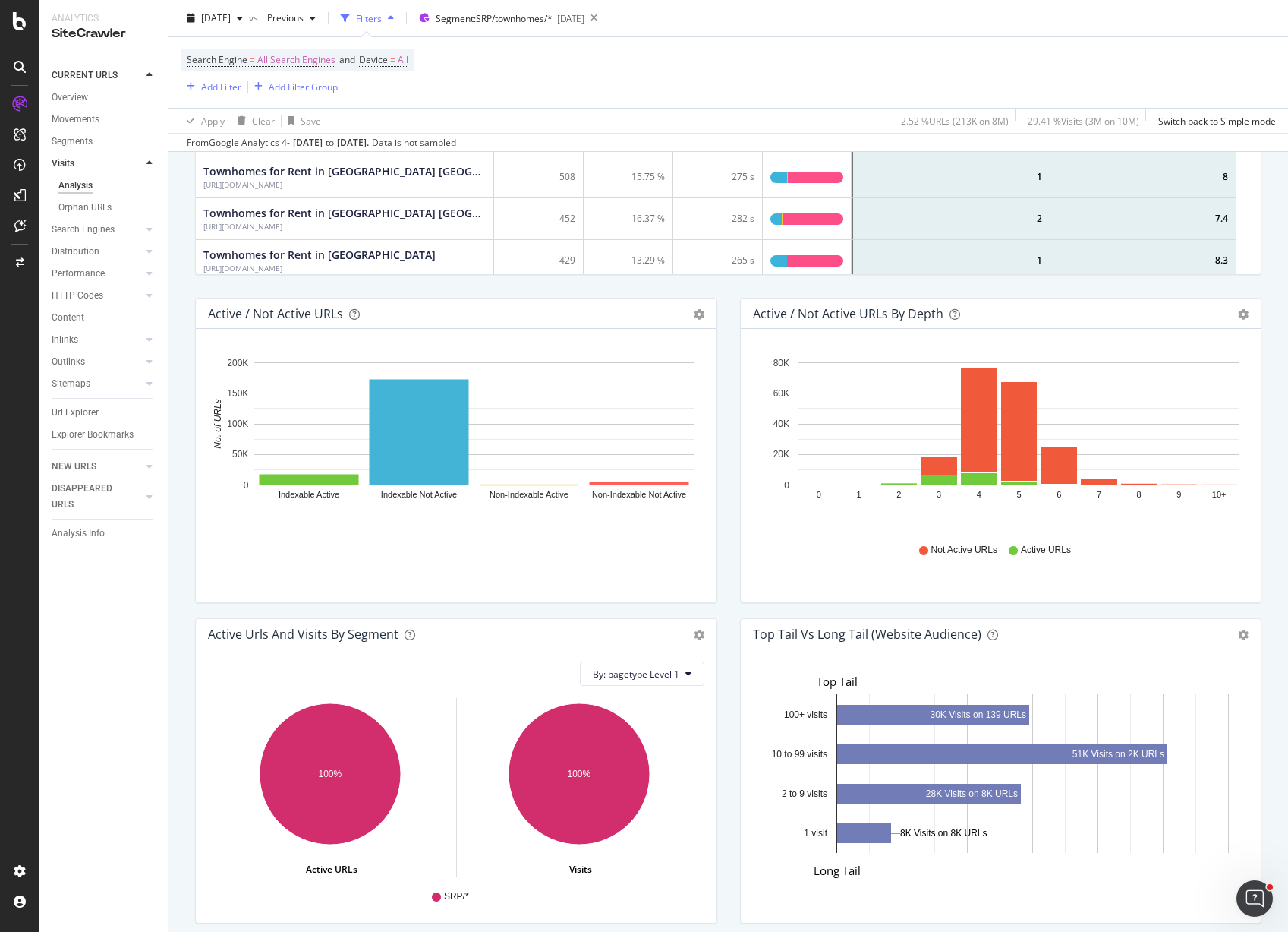
scroll to position [835, 0]
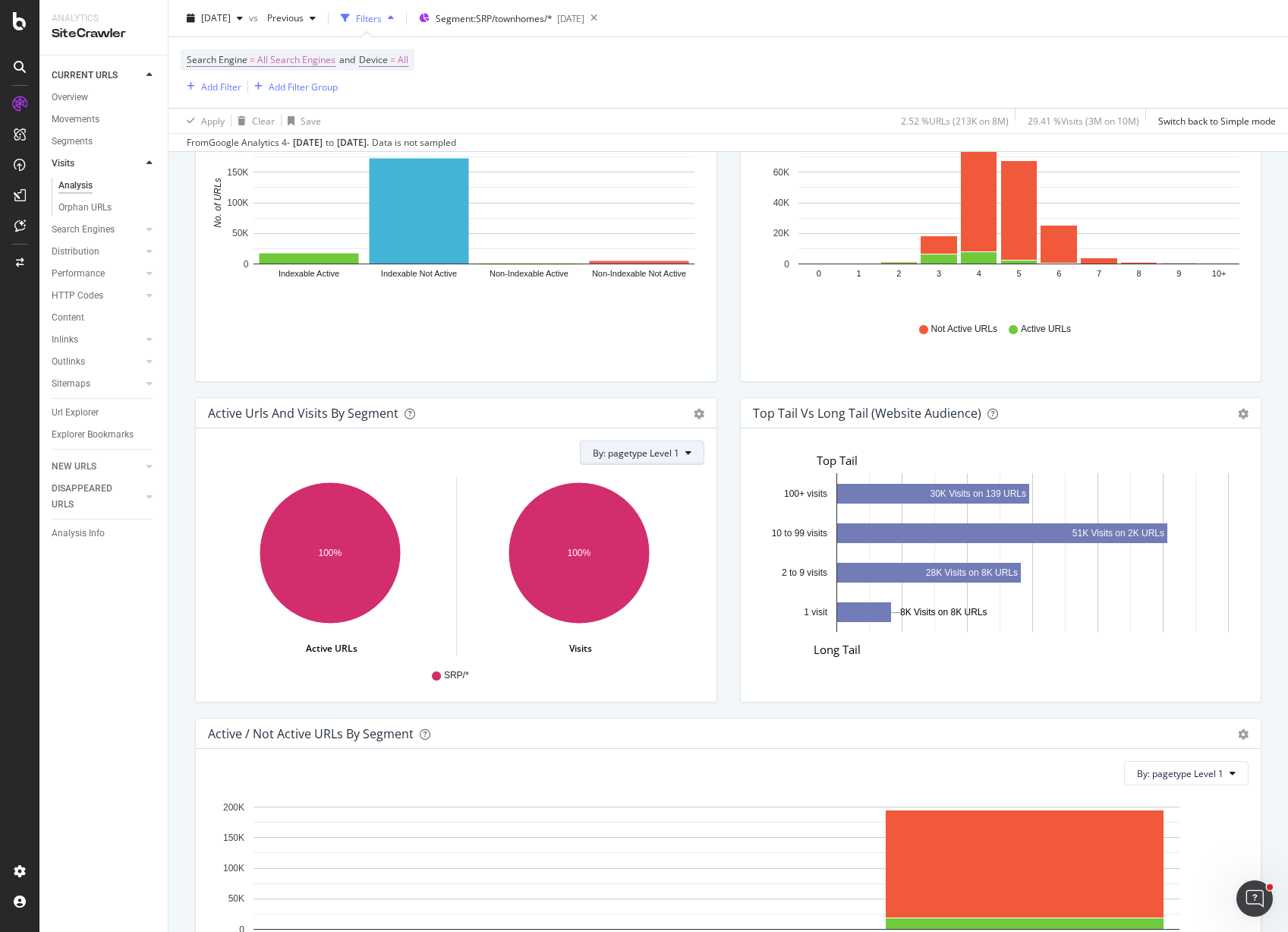
click at [679, 454] on button "By: pagetype Level 1" at bounding box center [642, 452] width 124 height 24
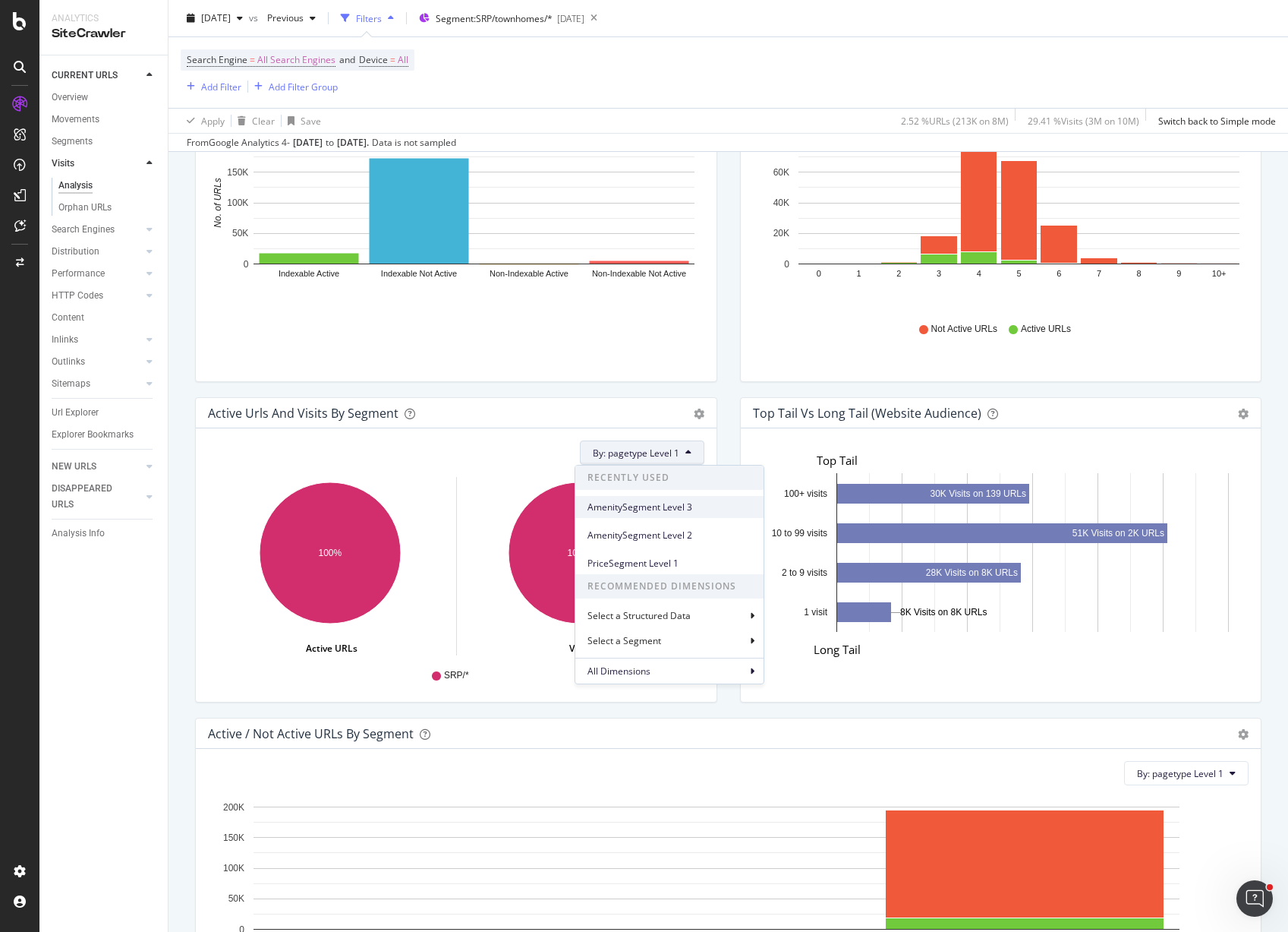
click at [652, 509] on span "AmenitySegment Level 3" at bounding box center [670, 507] width 164 height 14
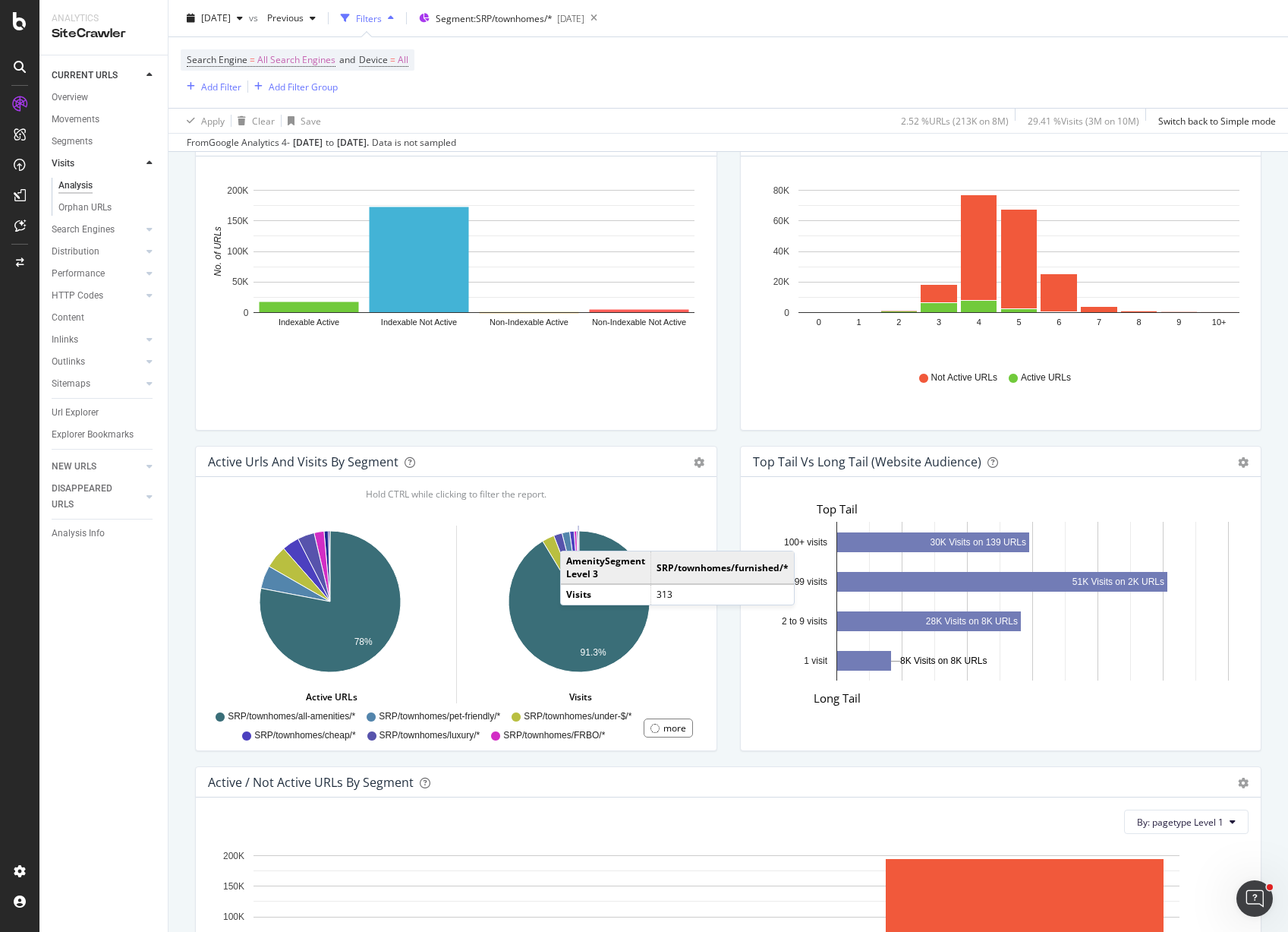
scroll to position [884, 0]
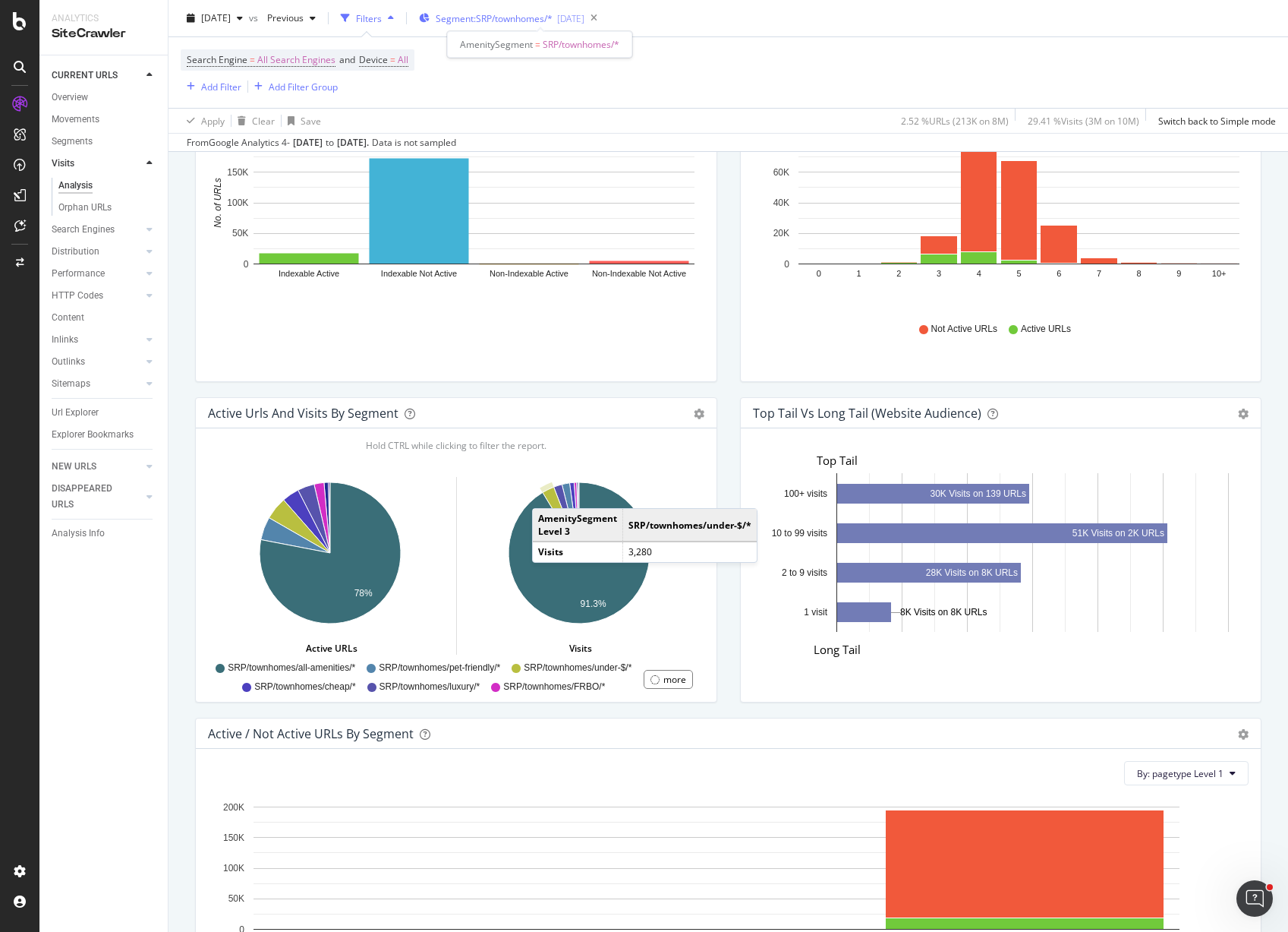
click at [553, 18] on span "Segment: SRP/townhomes/*" at bounding box center [494, 18] width 117 height 13
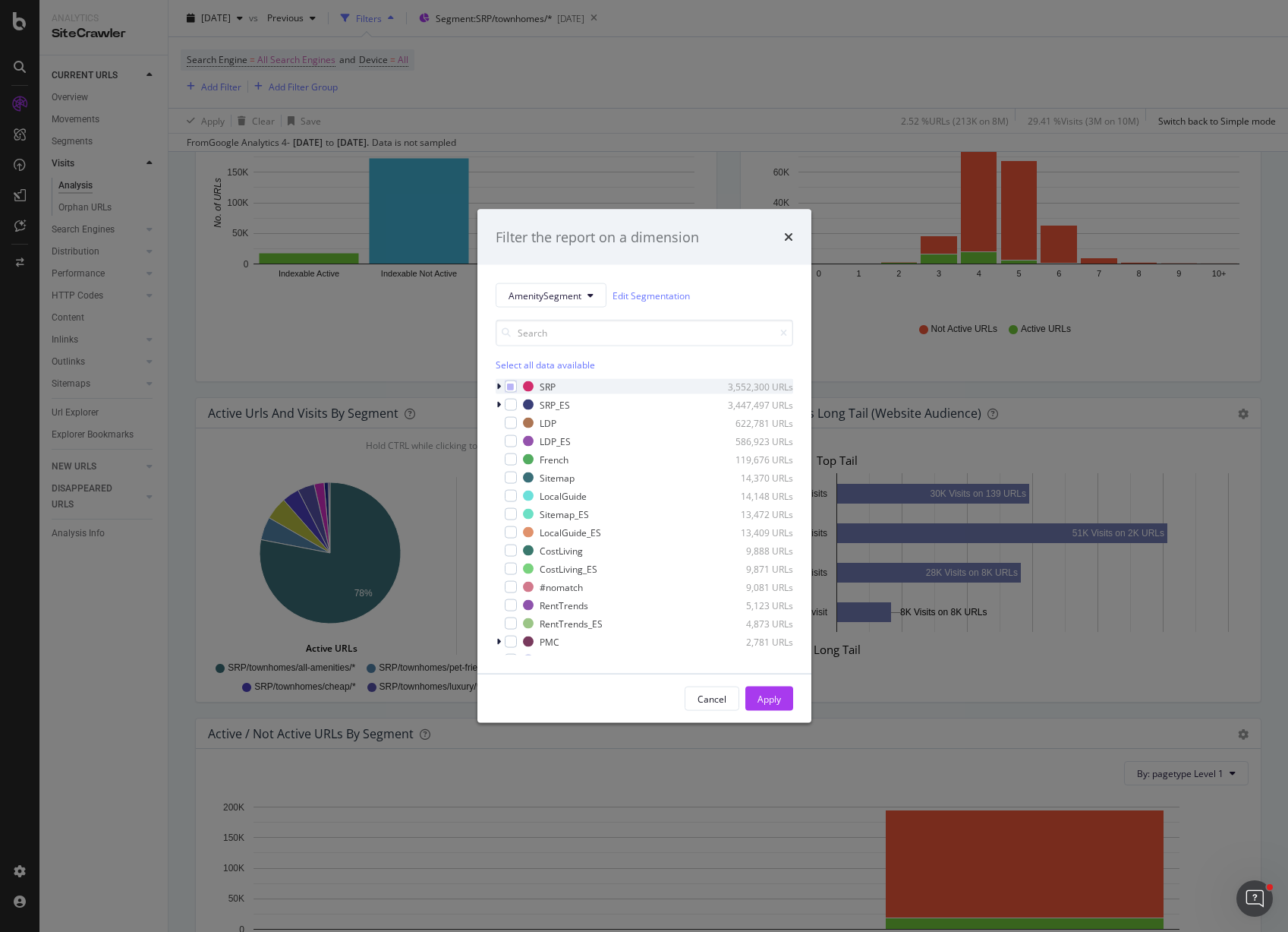
click at [498, 387] on icon "modal" at bounding box center [499, 386] width 5 height 9
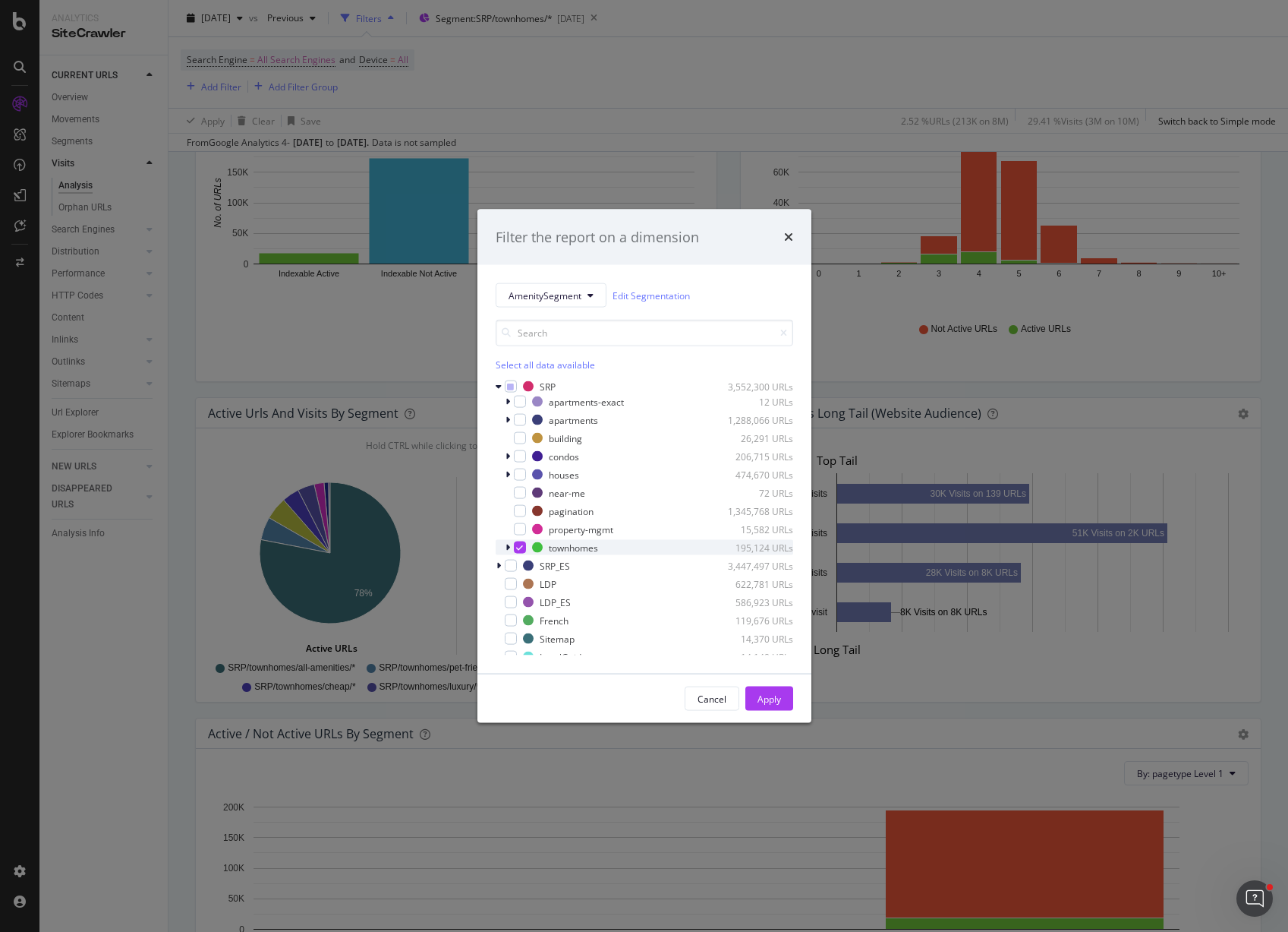
click at [516, 545] on icon "modal" at bounding box center [519, 548] width 7 height 8
click at [790, 234] on icon "times" at bounding box center [788, 236] width 9 height 12
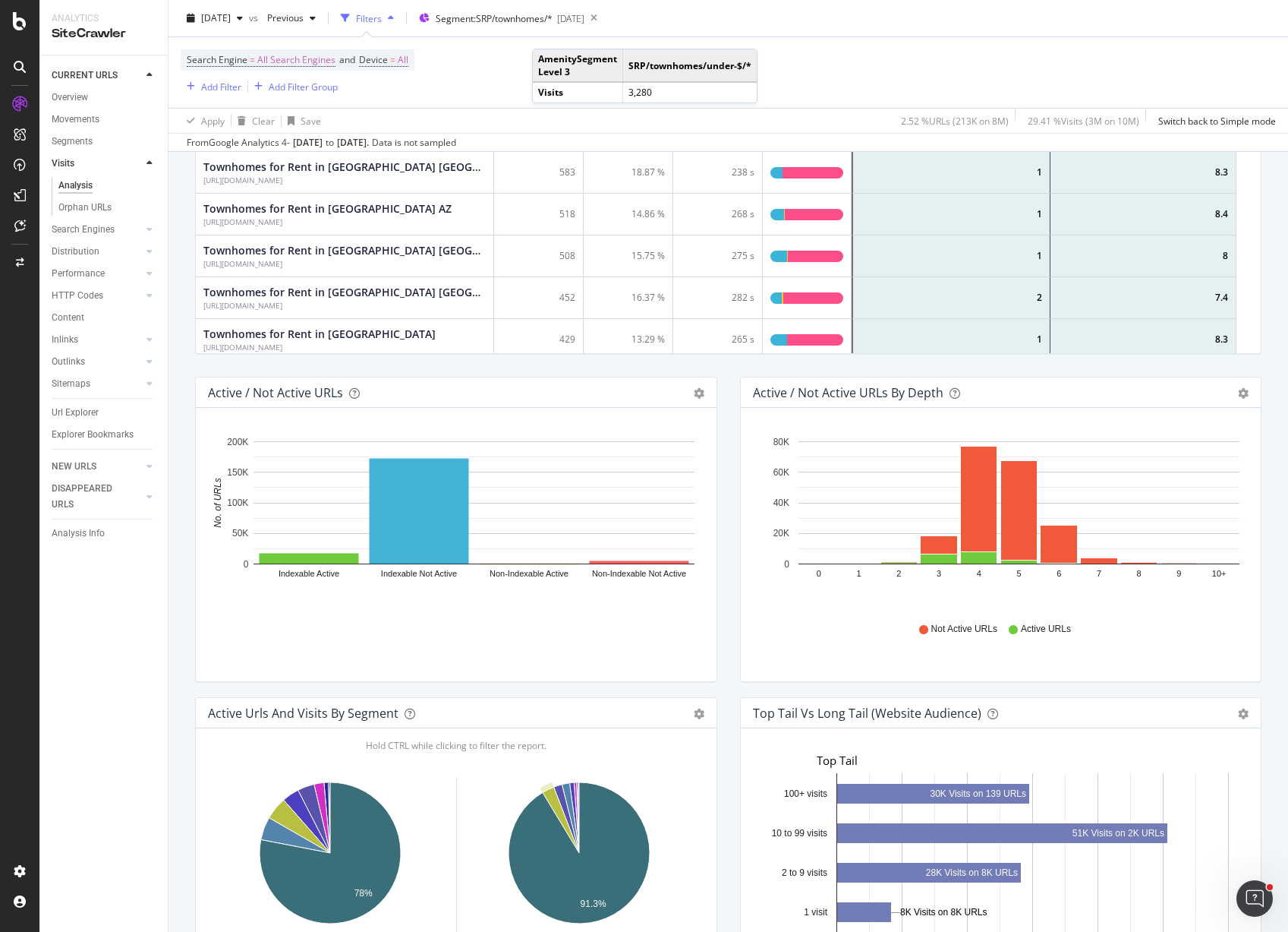
scroll to position [0, 0]
